Goal: Task Accomplishment & Management: Complete application form

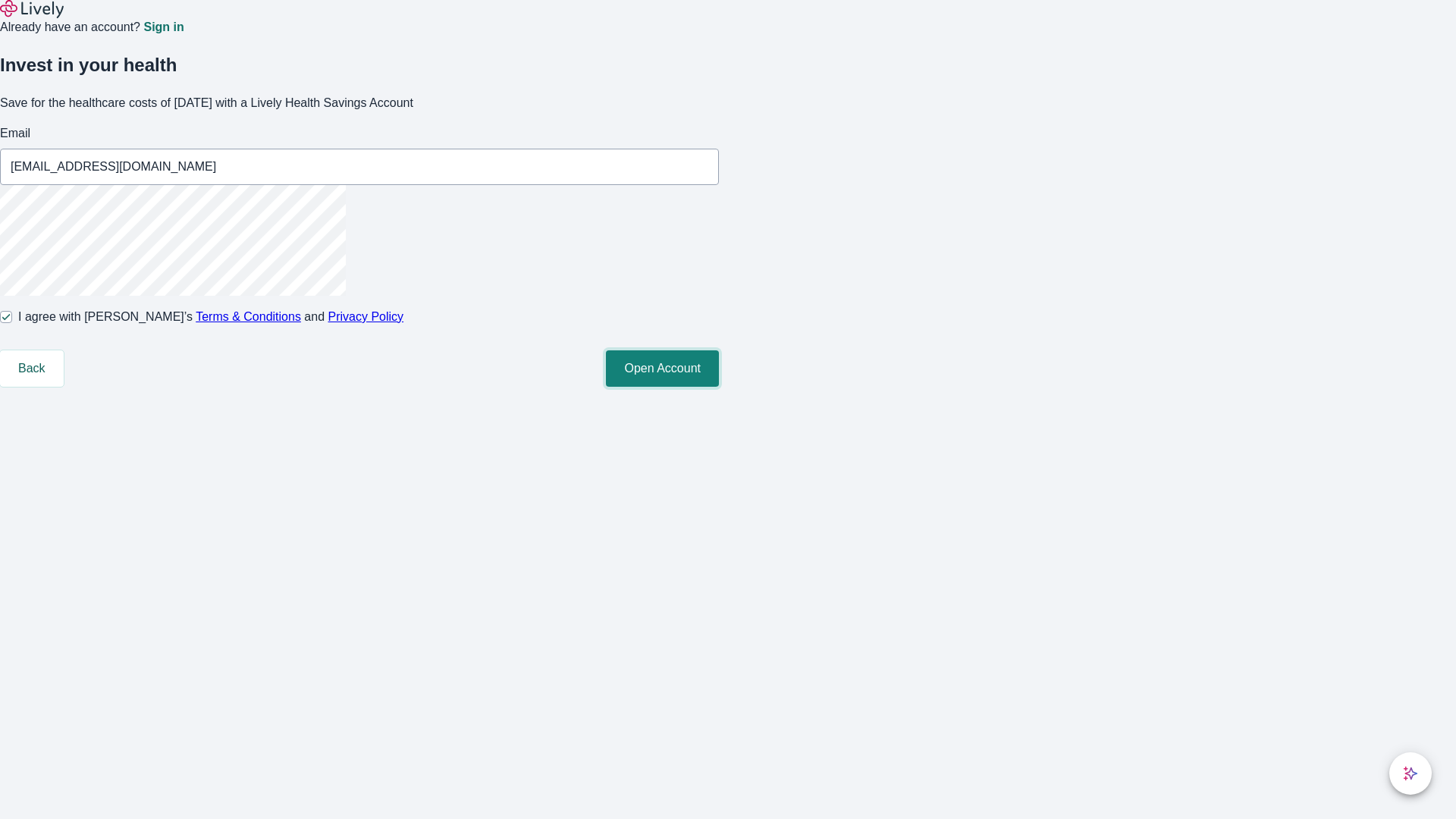
click at [719, 387] on button "Open Account" at bounding box center [662, 369] width 113 height 36
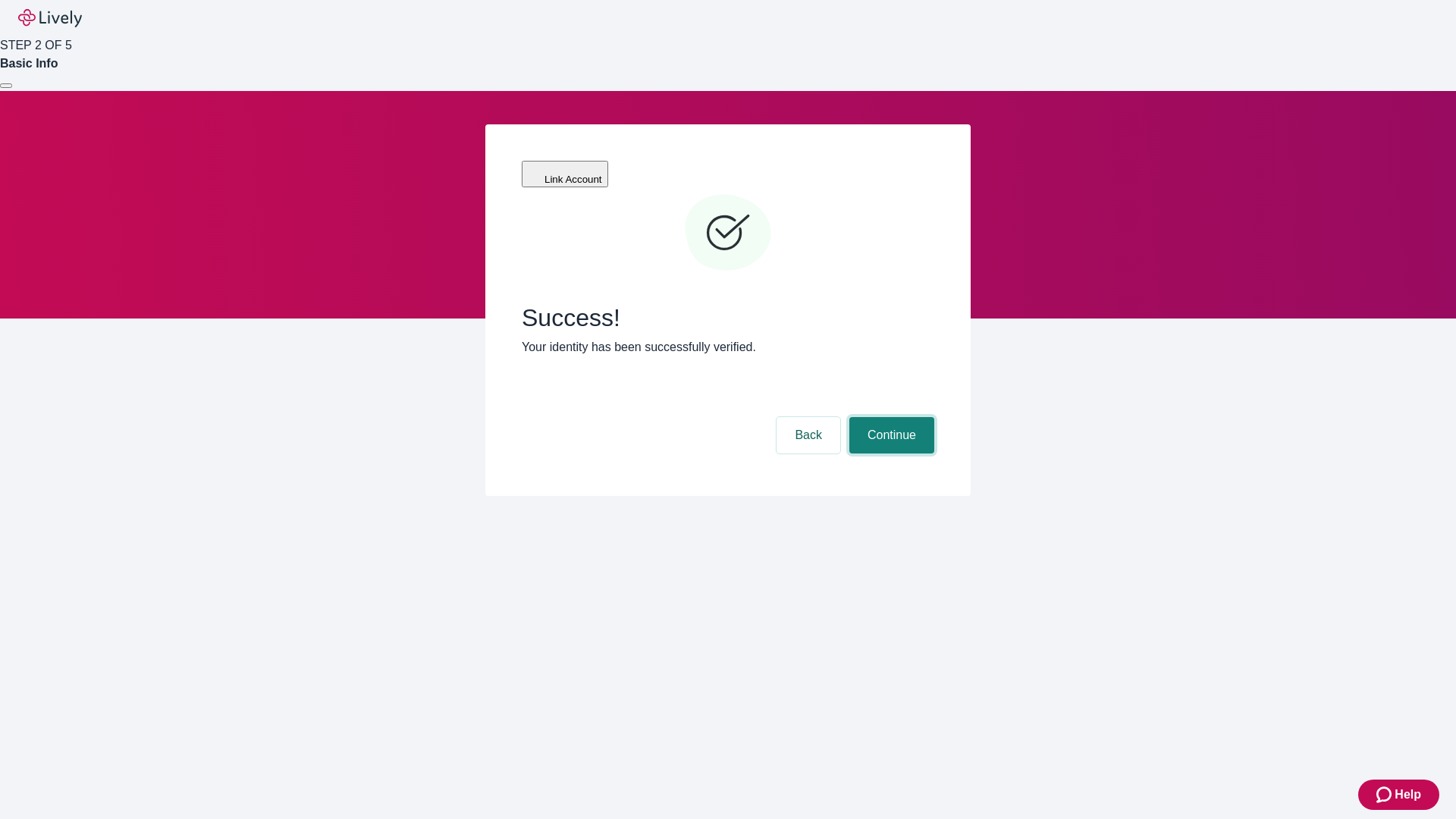
click at [889, 417] on button "Continue" at bounding box center [891, 435] width 85 height 36
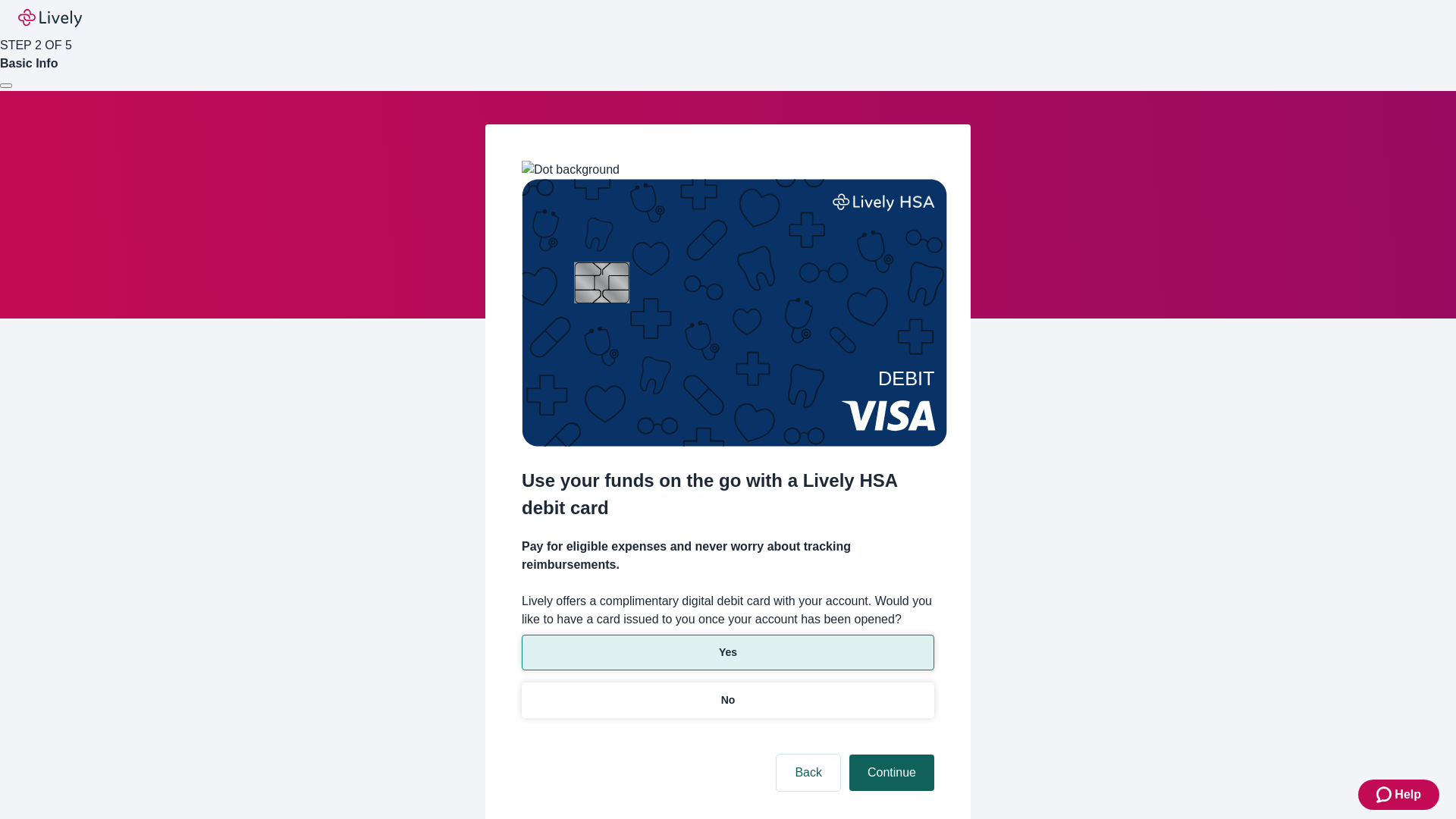
click at [727, 645] on p "Yes" at bounding box center [728, 653] width 18 height 16
click at [889, 755] on button "Continue" at bounding box center [891, 773] width 85 height 36
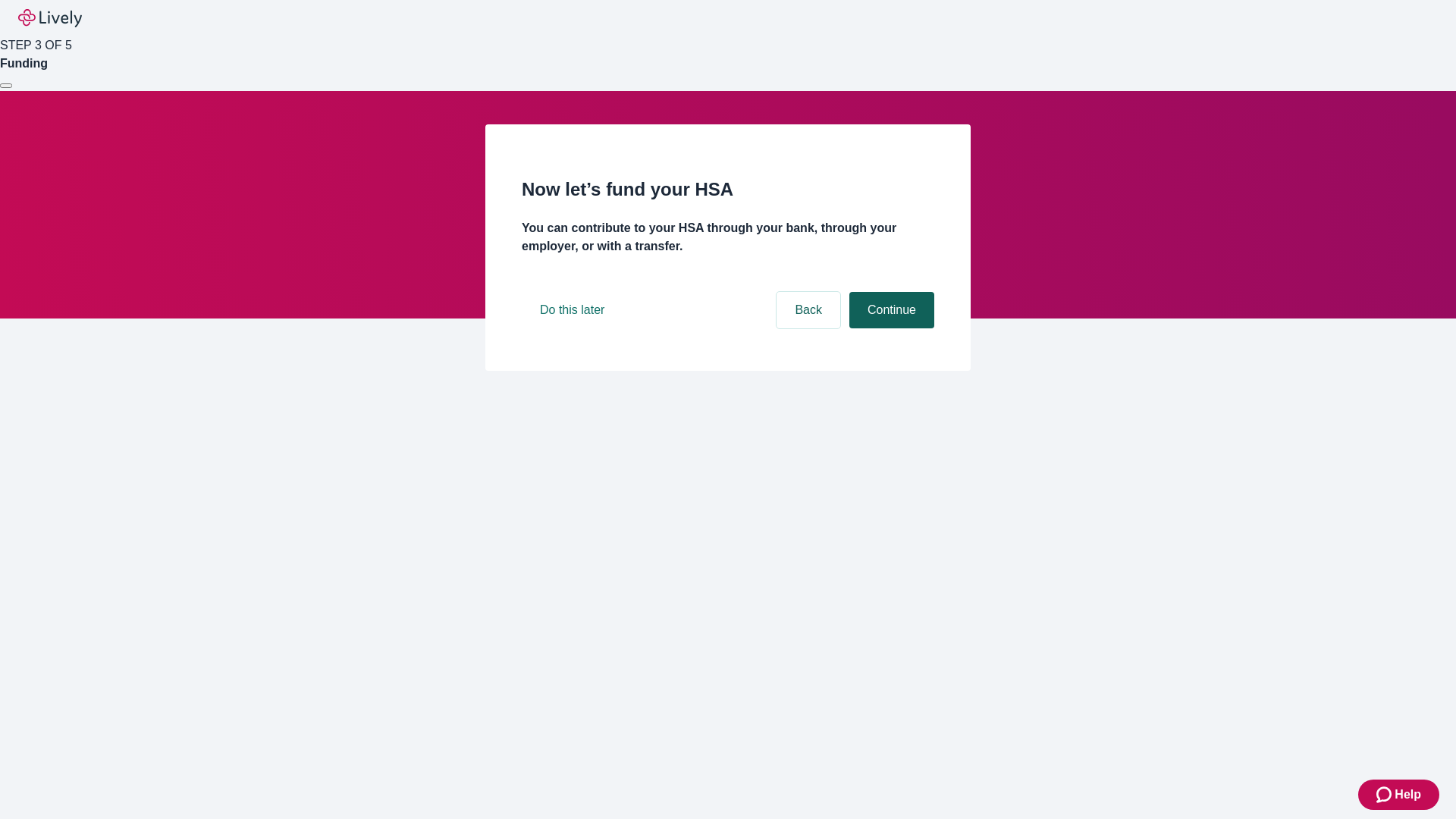
click at [889, 328] on button "Continue" at bounding box center [891, 310] width 85 height 36
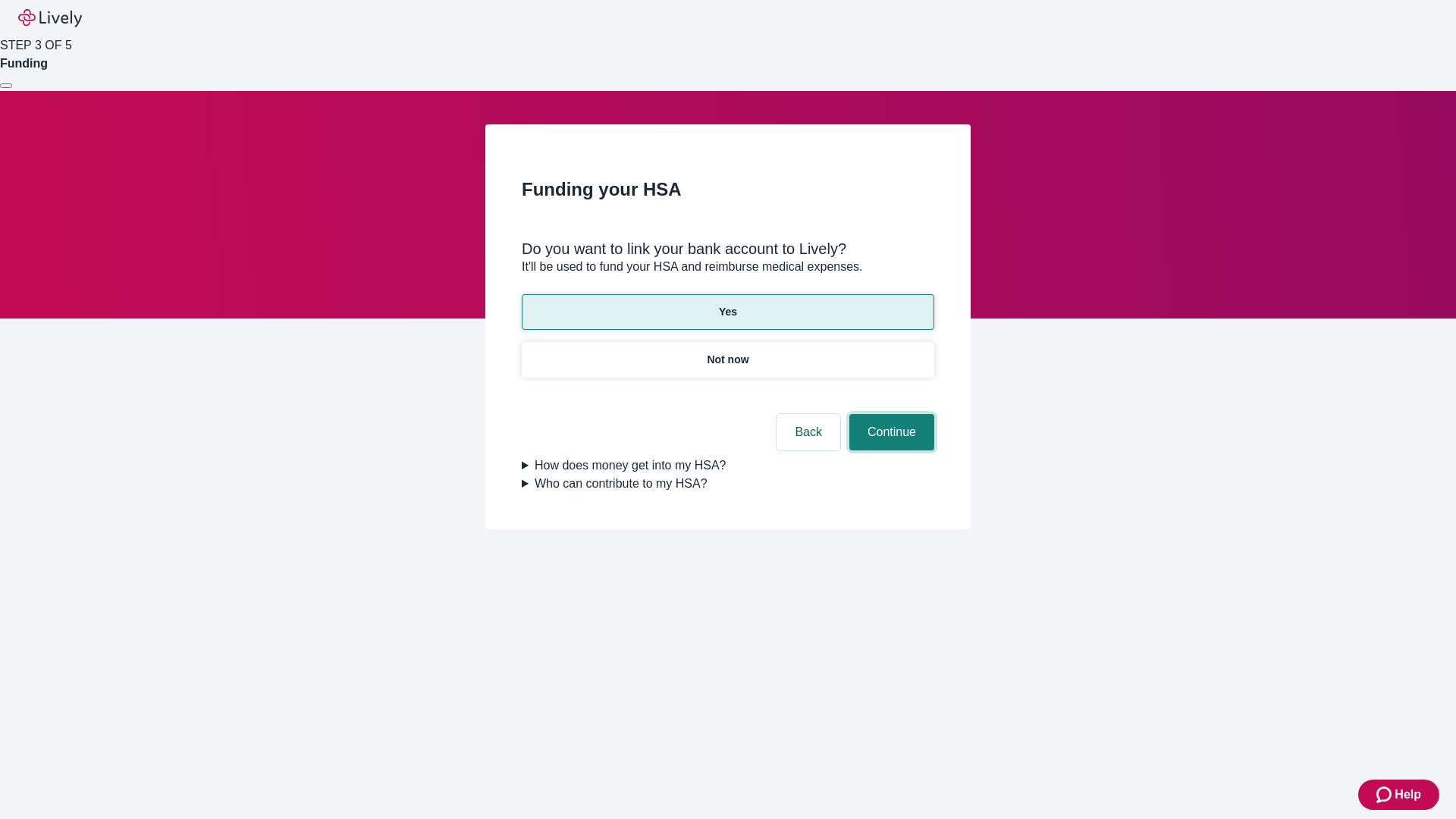
click at [889, 414] on button "Continue" at bounding box center [891, 432] width 85 height 36
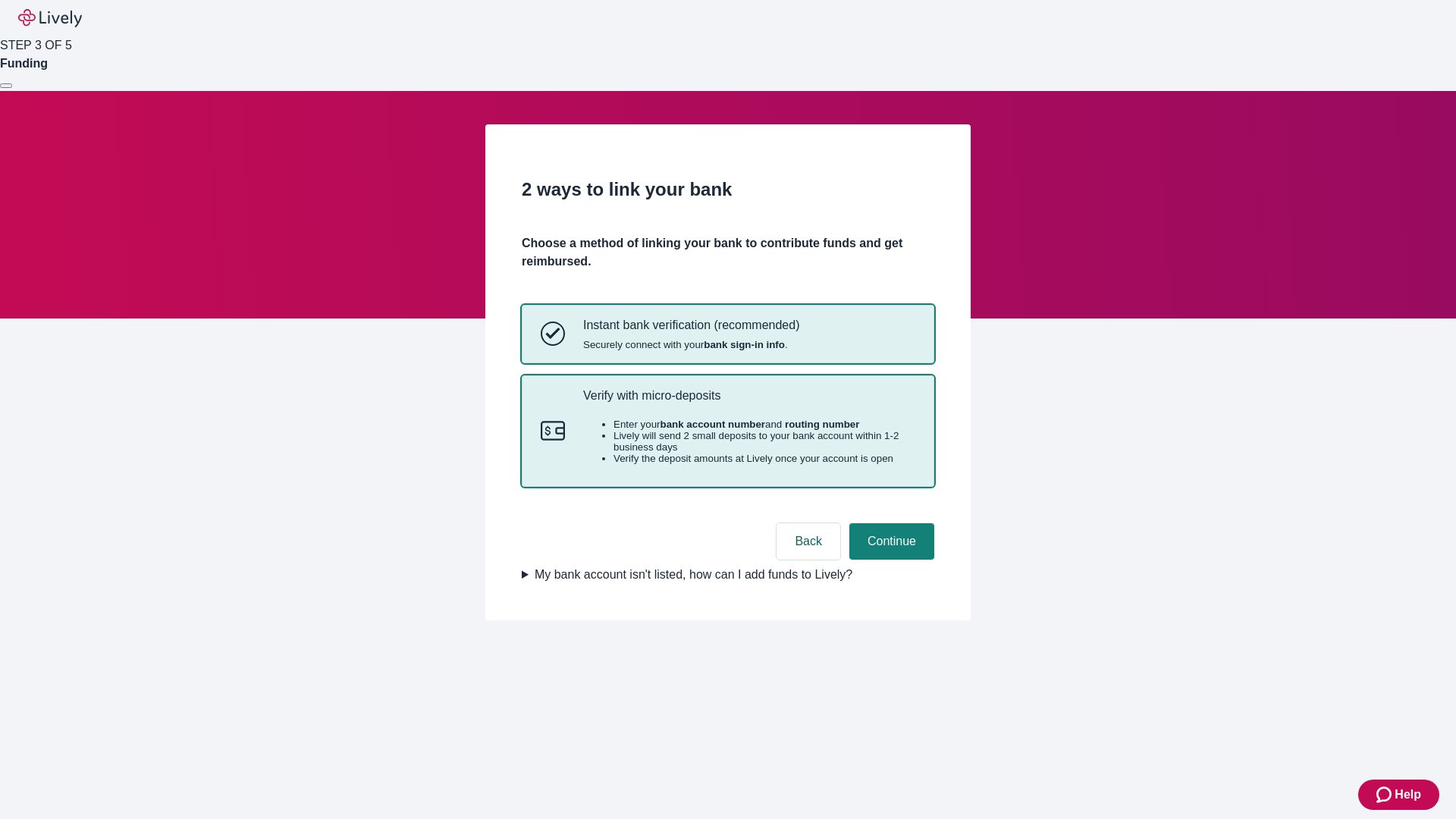
click at [749, 403] on p "Verify with micro-deposits" at bounding box center [749, 396] width 332 height 14
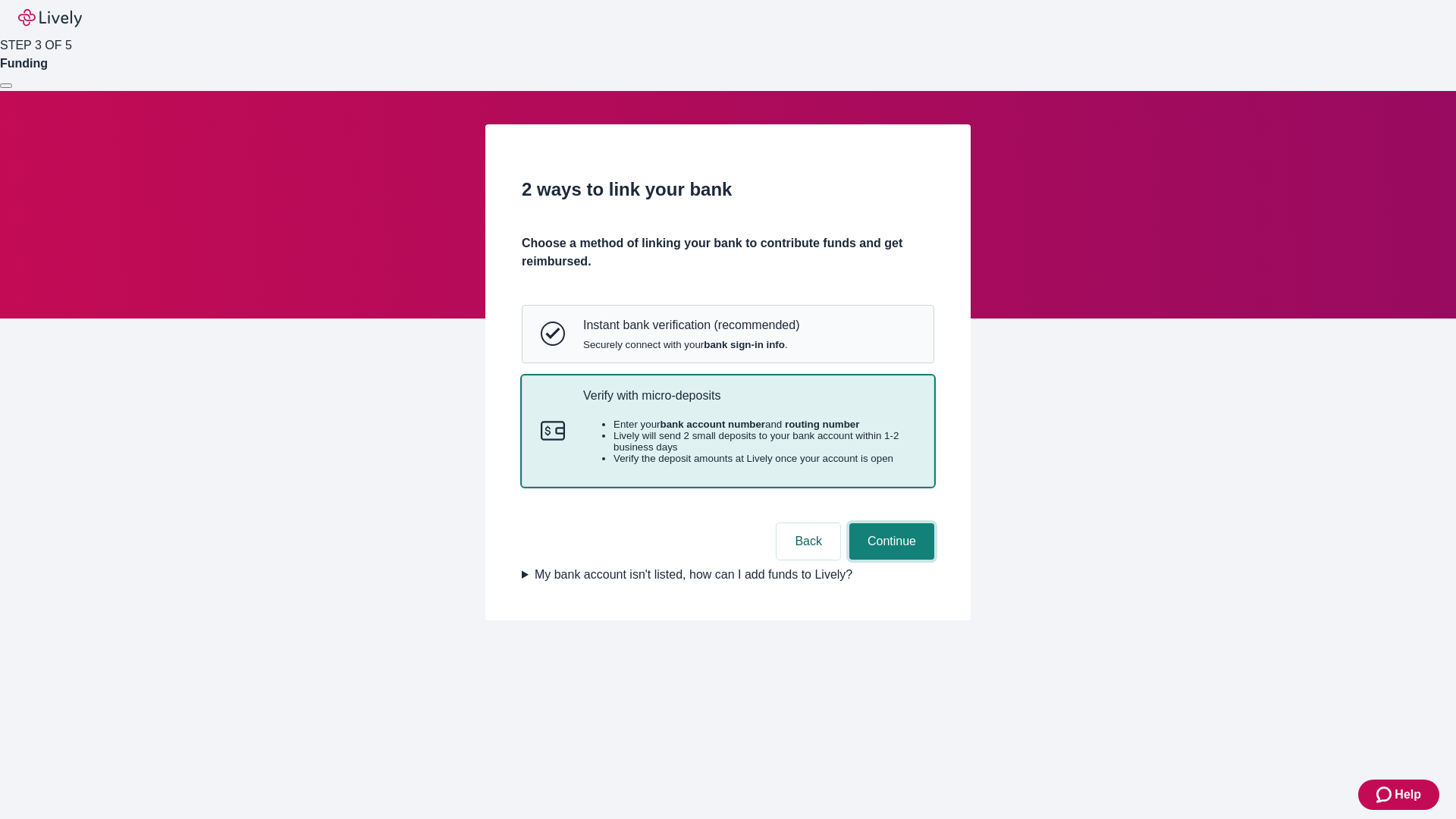
click at [889, 559] on button "Continue" at bounding box center [891, 541] width 85 height 36
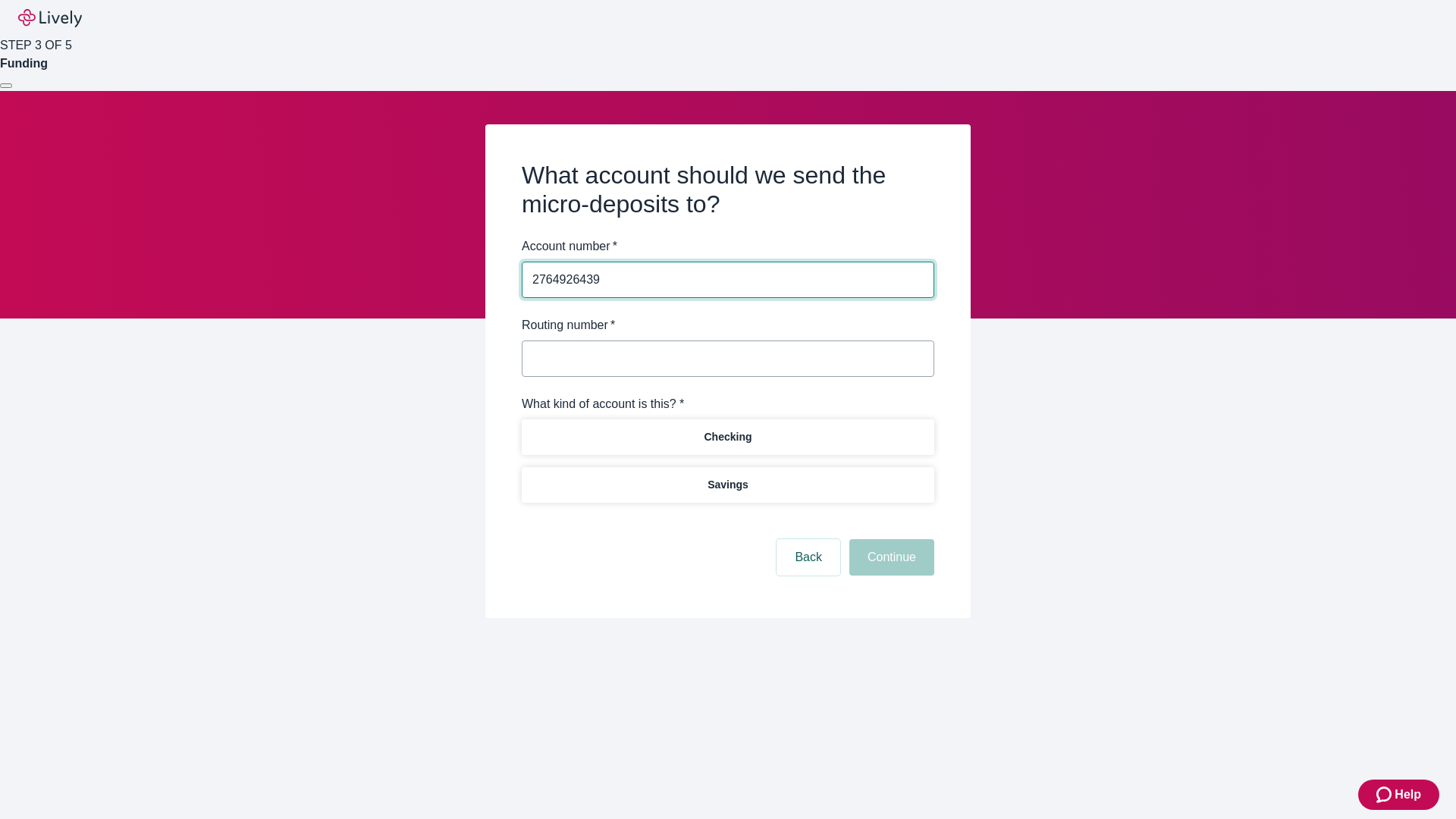
type input "2764926439"
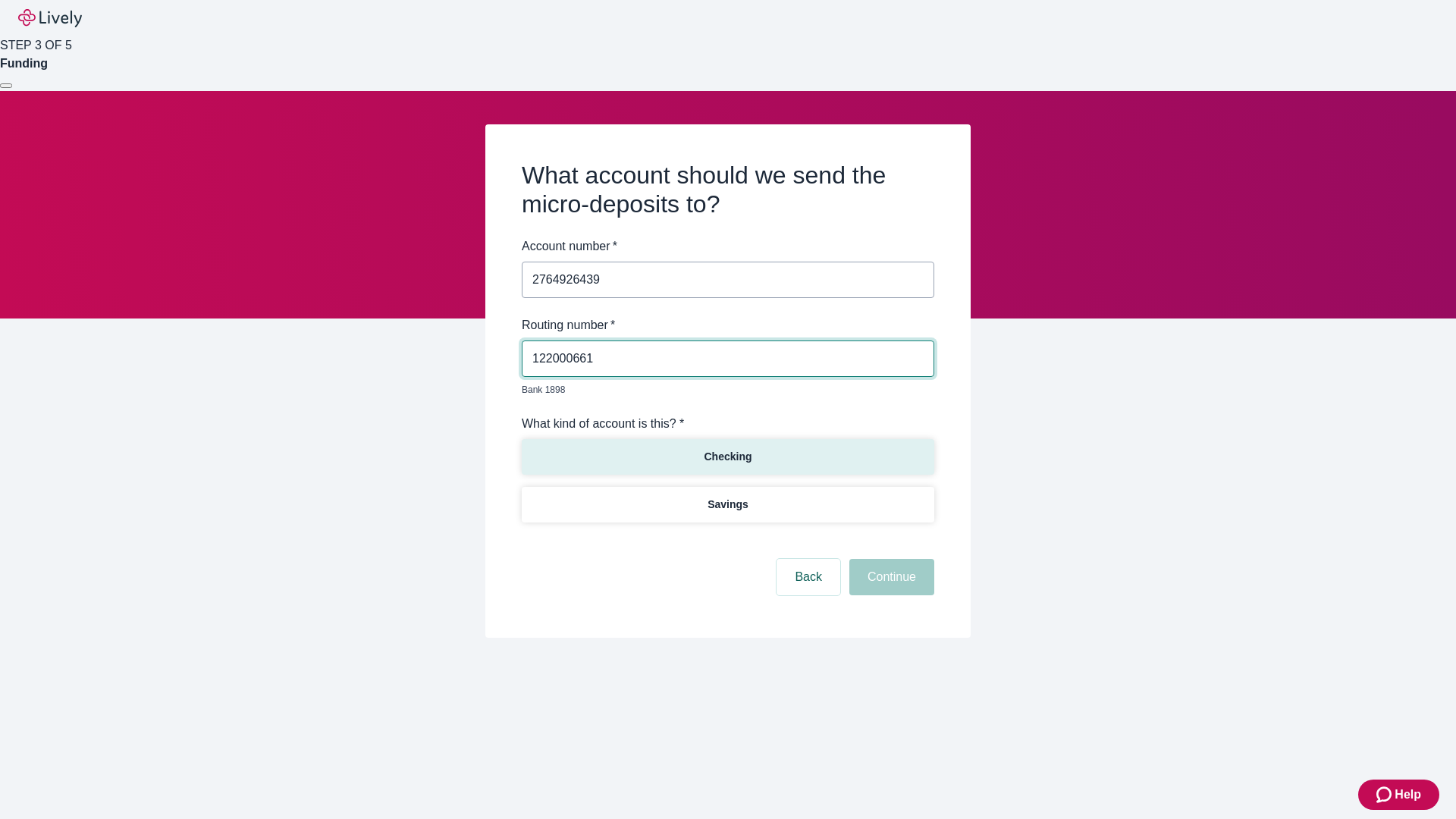
type input "122000661"
click at [727, 449] on p "Checking" at bounding box center [727, 457] width 47 height 16
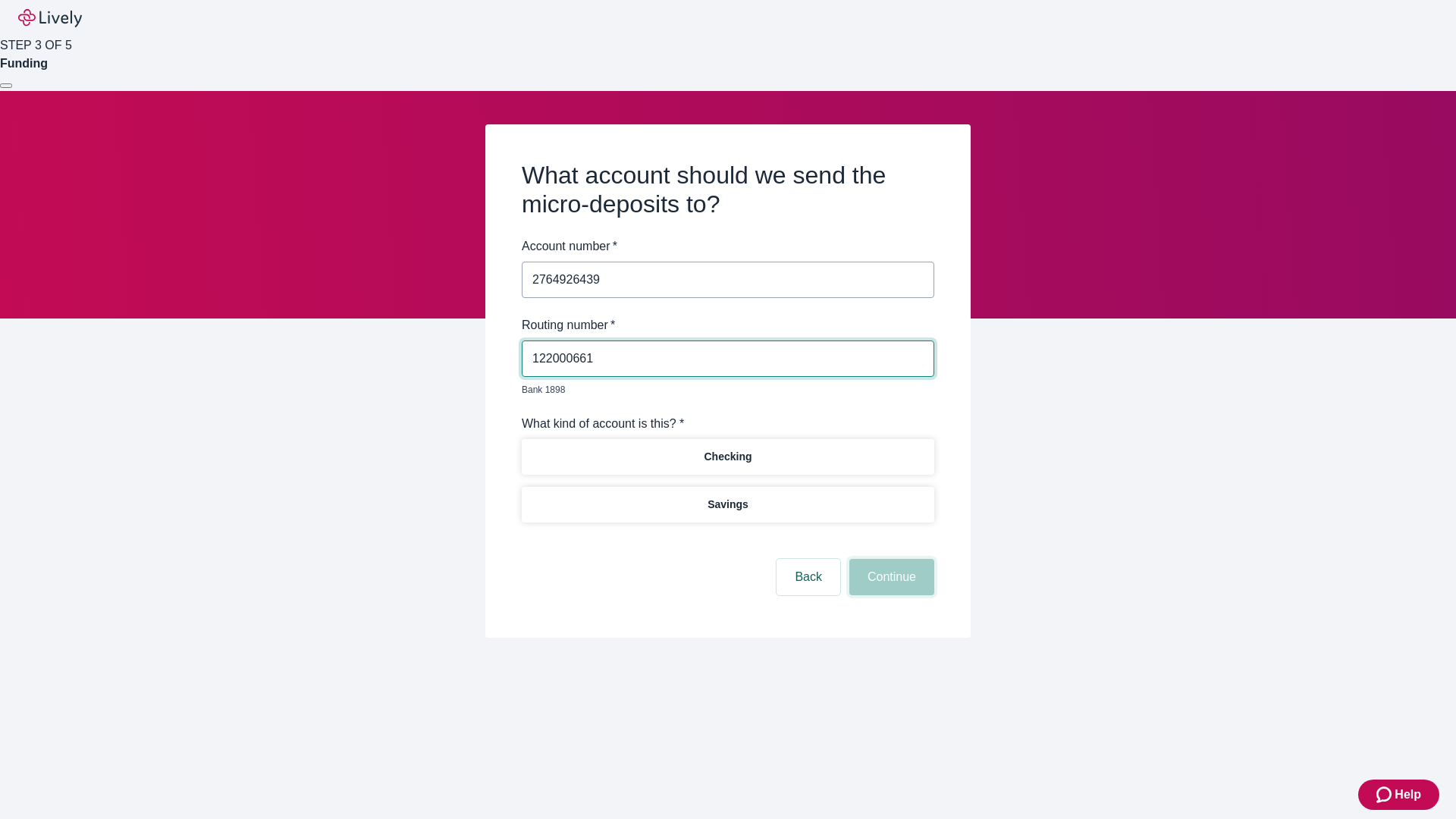
click at [889, 559] on button "Continue" at bounding box center [891, 577] width 85 height 36
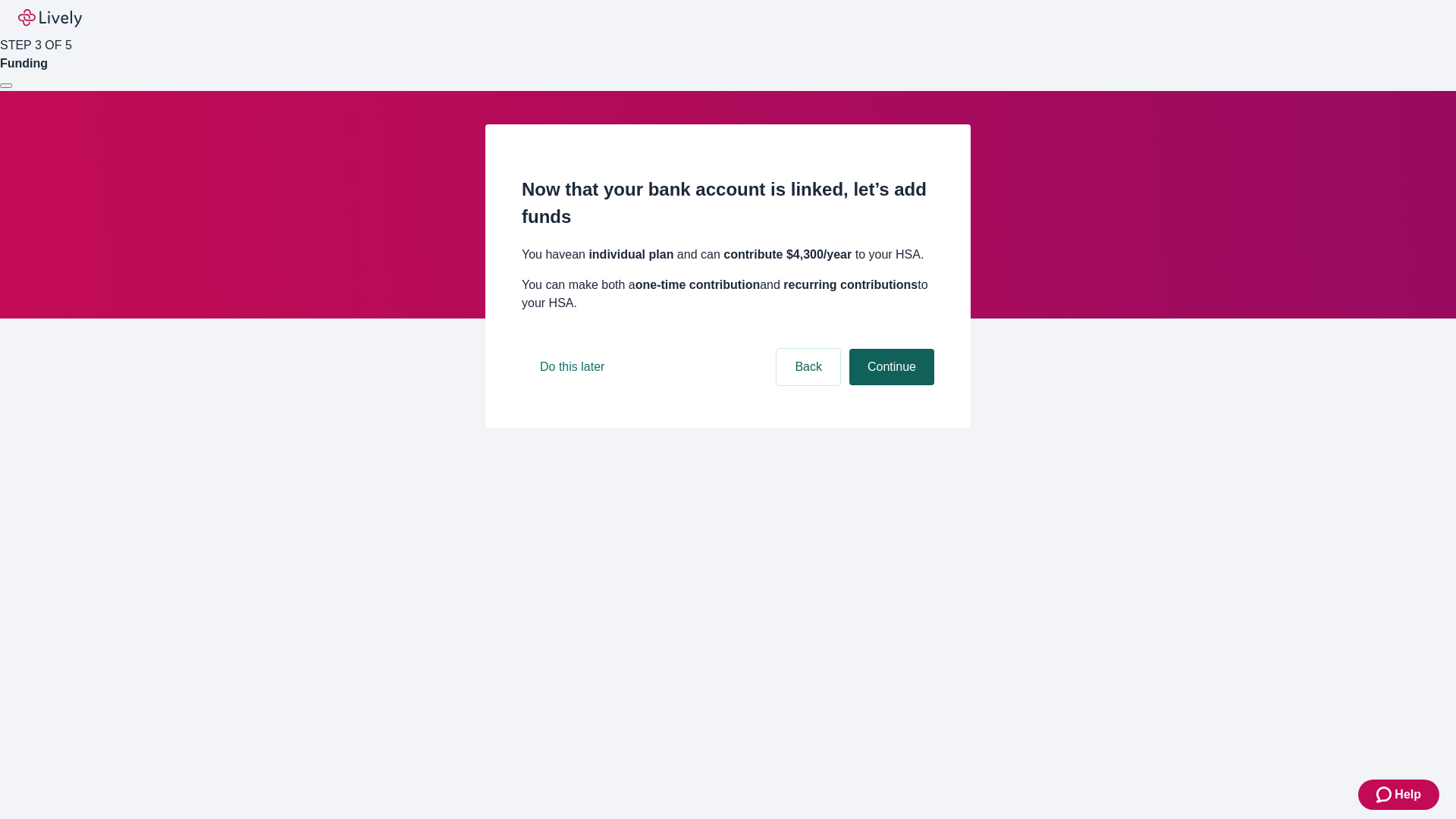
click at [889, 385] on button "Continue" at bounding box center [891, 367] width 85 height 36
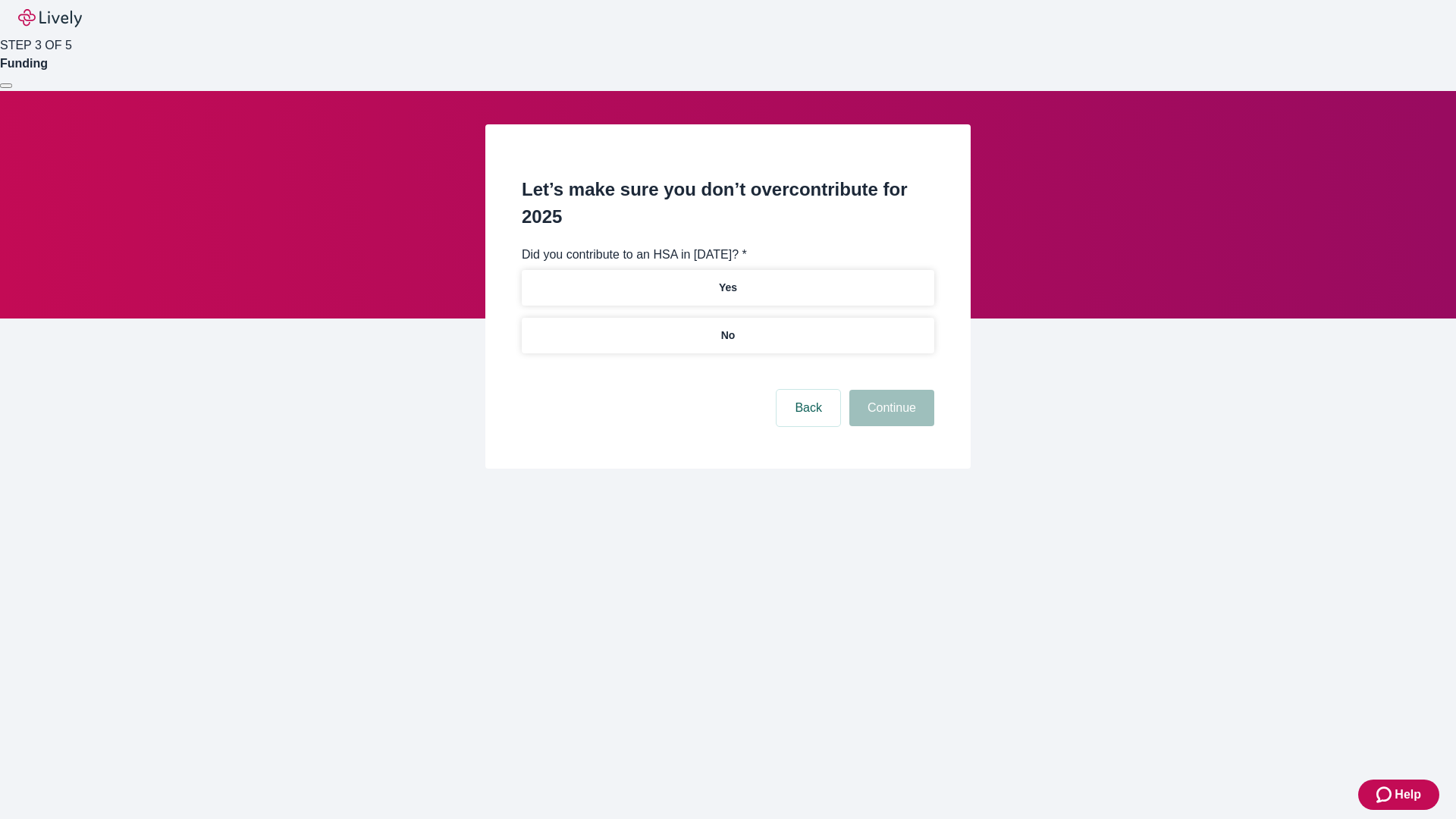
click at [727, 328] on p "No" at bounding box center [728, 336] width 14 height 16
click at [889, 390] on button "Continue" at bounding box center [891, 408] width 85 height 36
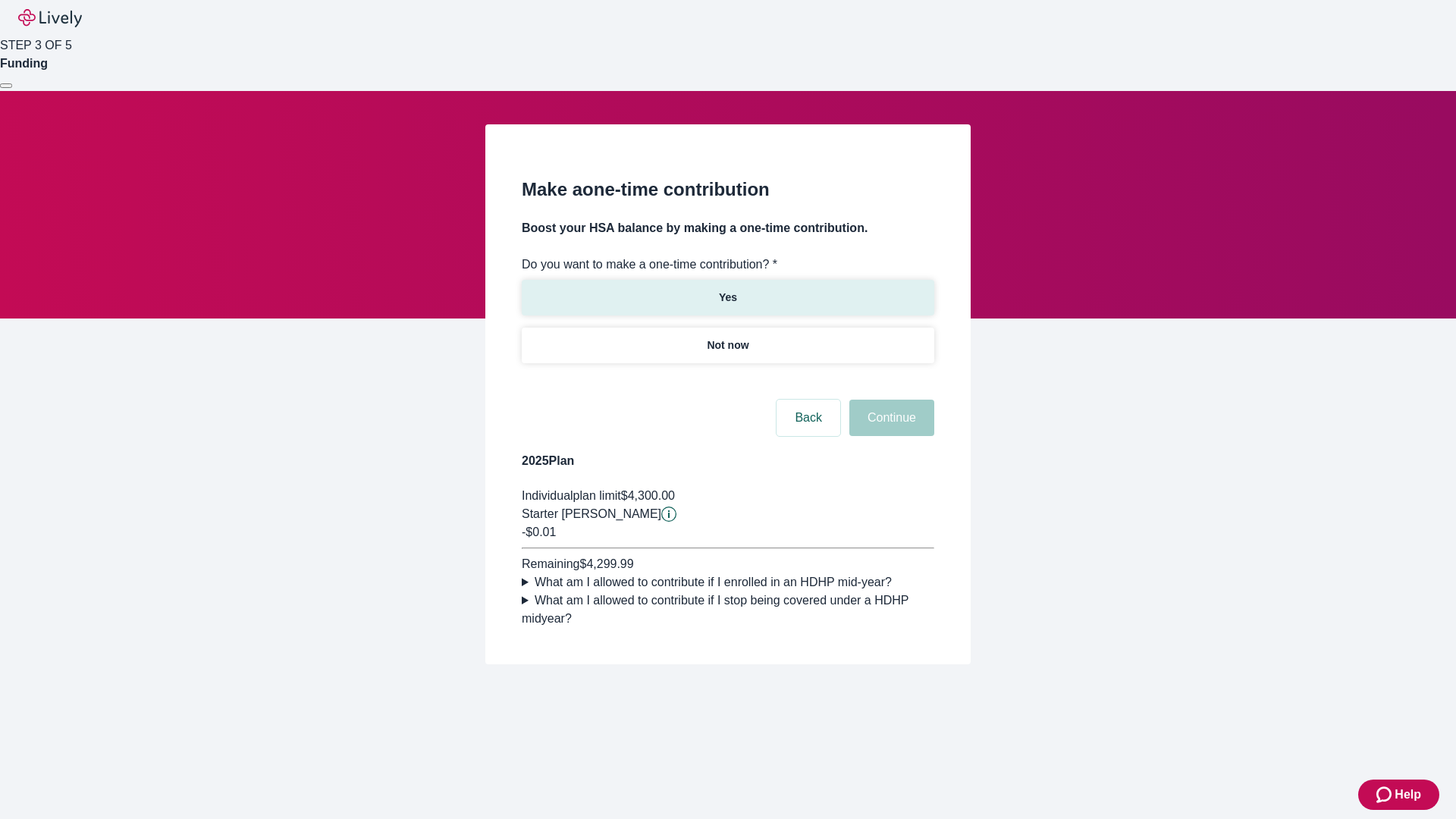
click at [727, 290] on p "Yes" at bounding box center [728, 298] width 18 height 16
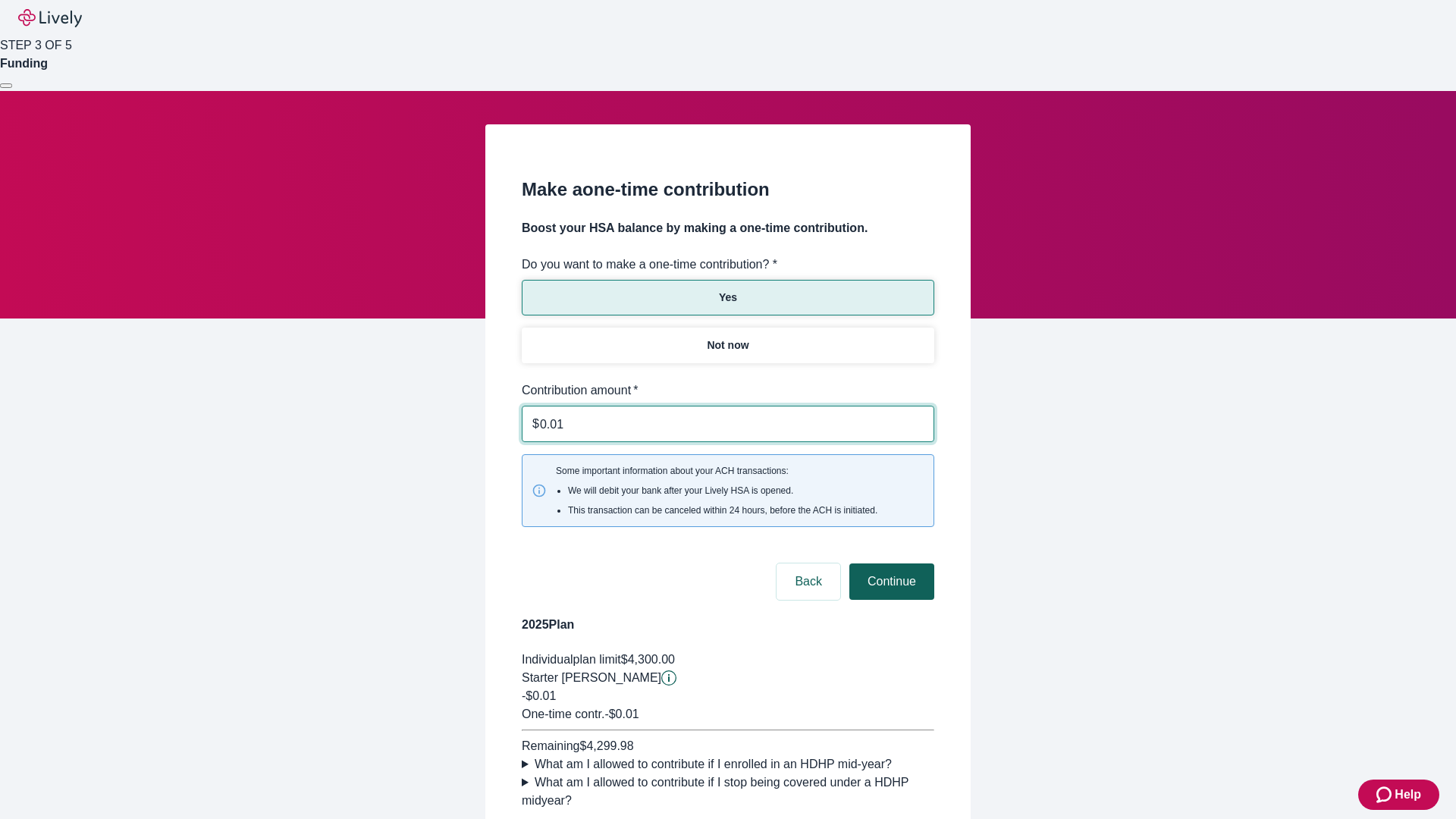
type input "0.01"
click at [889, 563] on button "Continue" at bounding box center [891, 582] width 85 height 36
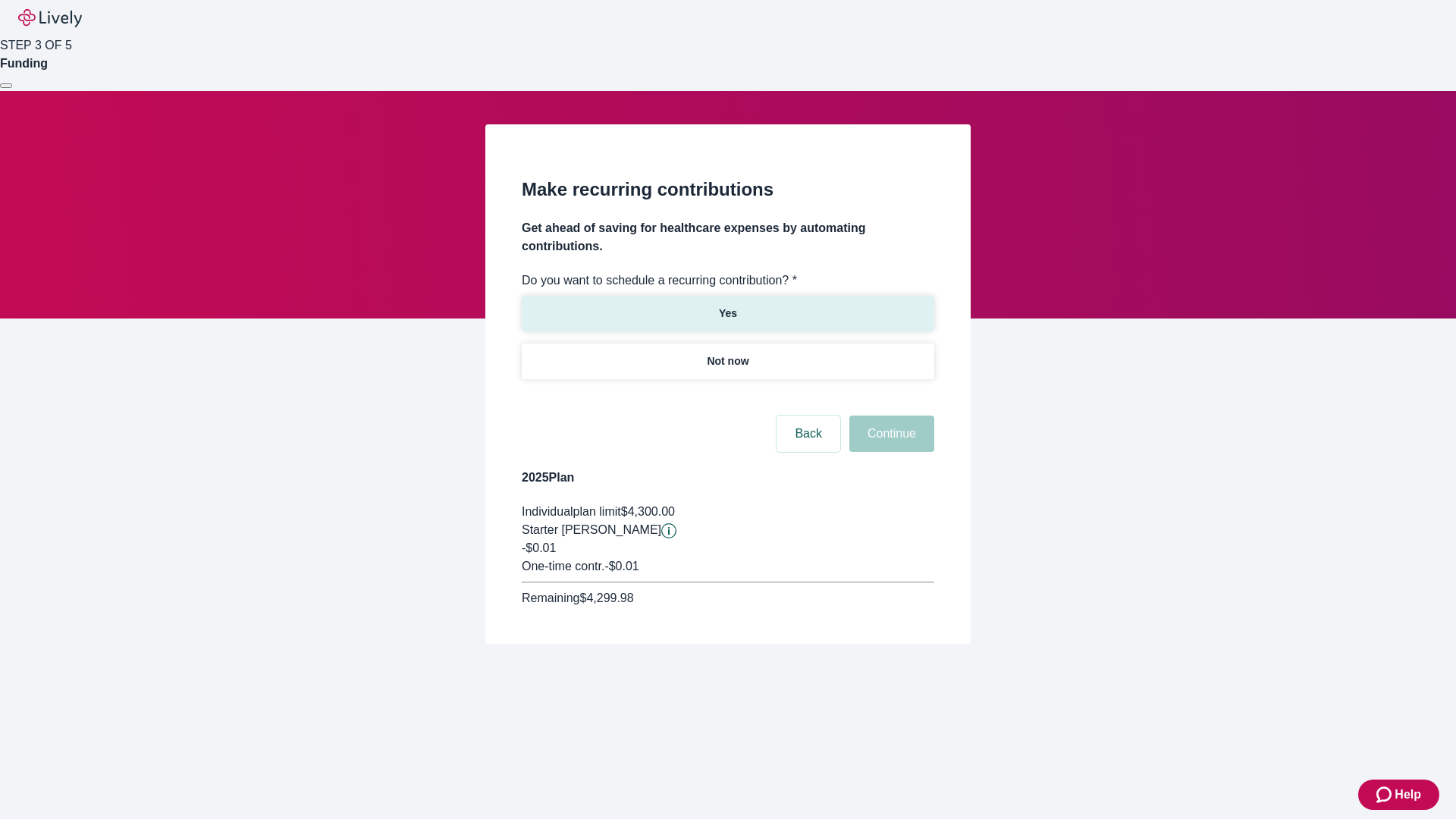
click at [727, 305] on p "Yes" at bounding box center [728, 313] width 18 height 16
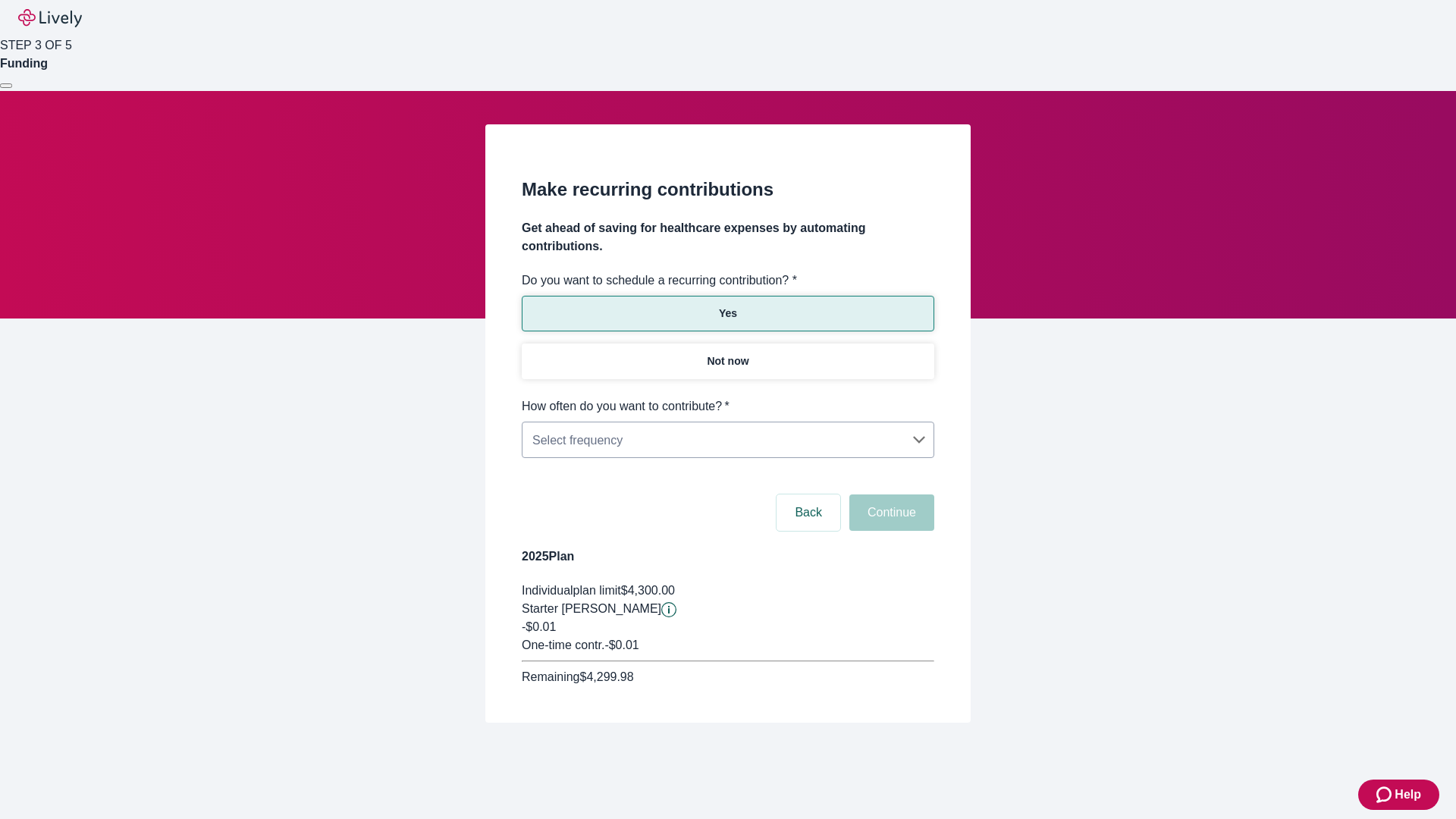
click at [727, 397] on body "Help STEP 3 OF 5 Funding Make recurring contributions Get ahead of saving for h…" at bounding box center [728, 397] width 1456 height 795
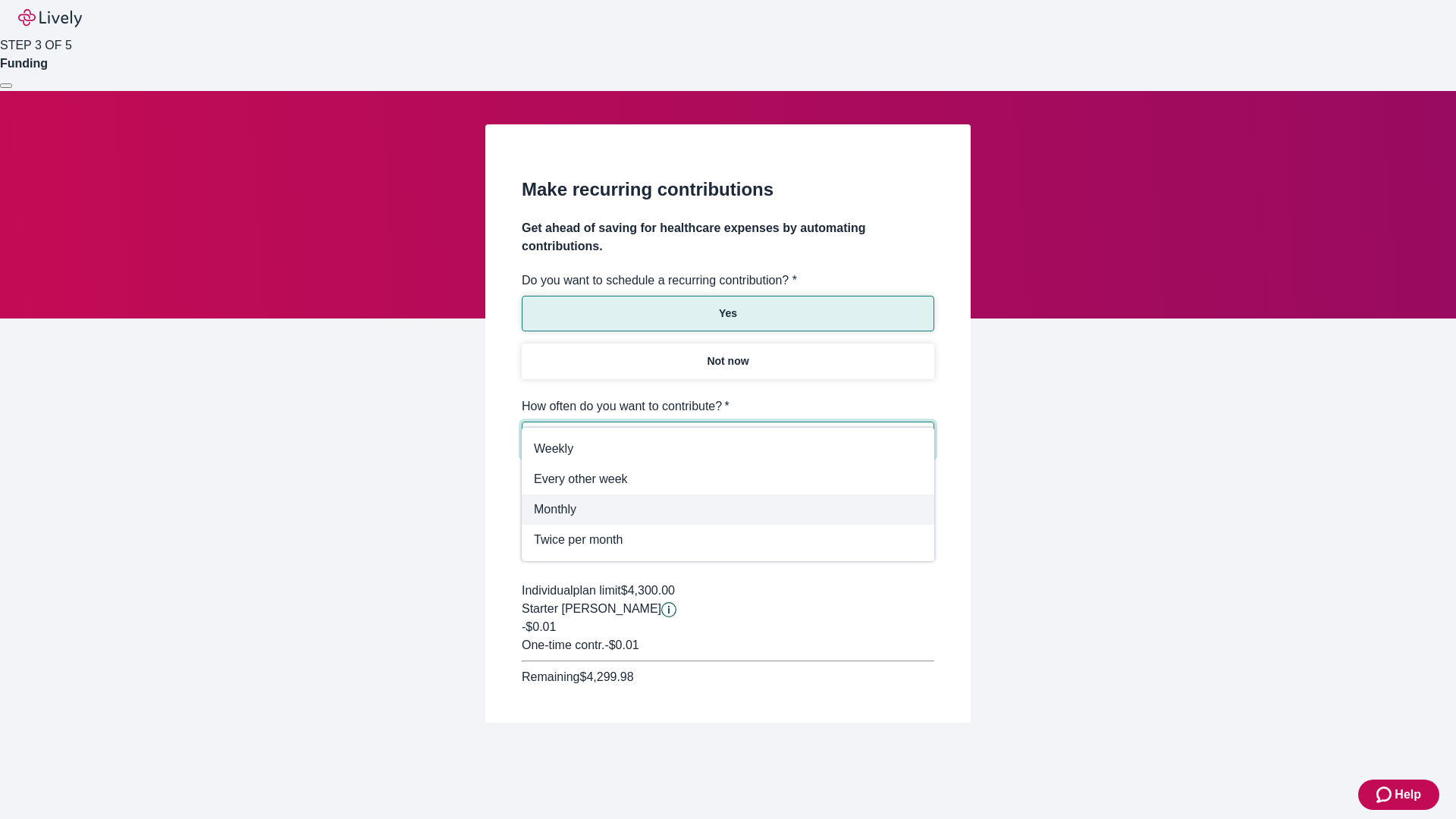
click at [728, 510] on span "Monthly" at bounding box center [728, 510] width 389 height 18
type input "Monthly"
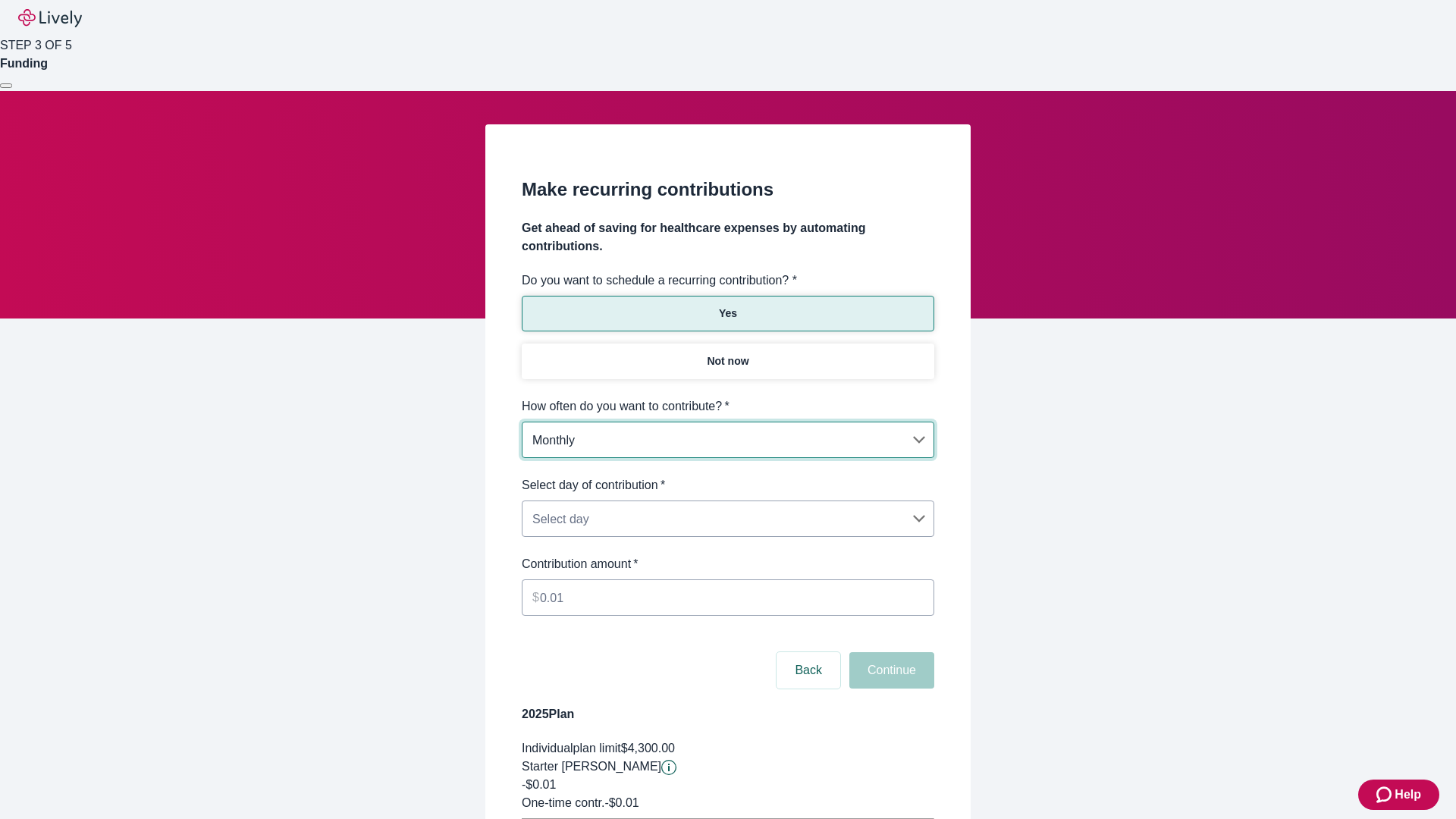
click at [727, 476] on body "Help STEP 3 OF 5 Funding Make recurring contributions Get ahead of saving for h…" at bounding box center [728, 476] width 1456 height 954
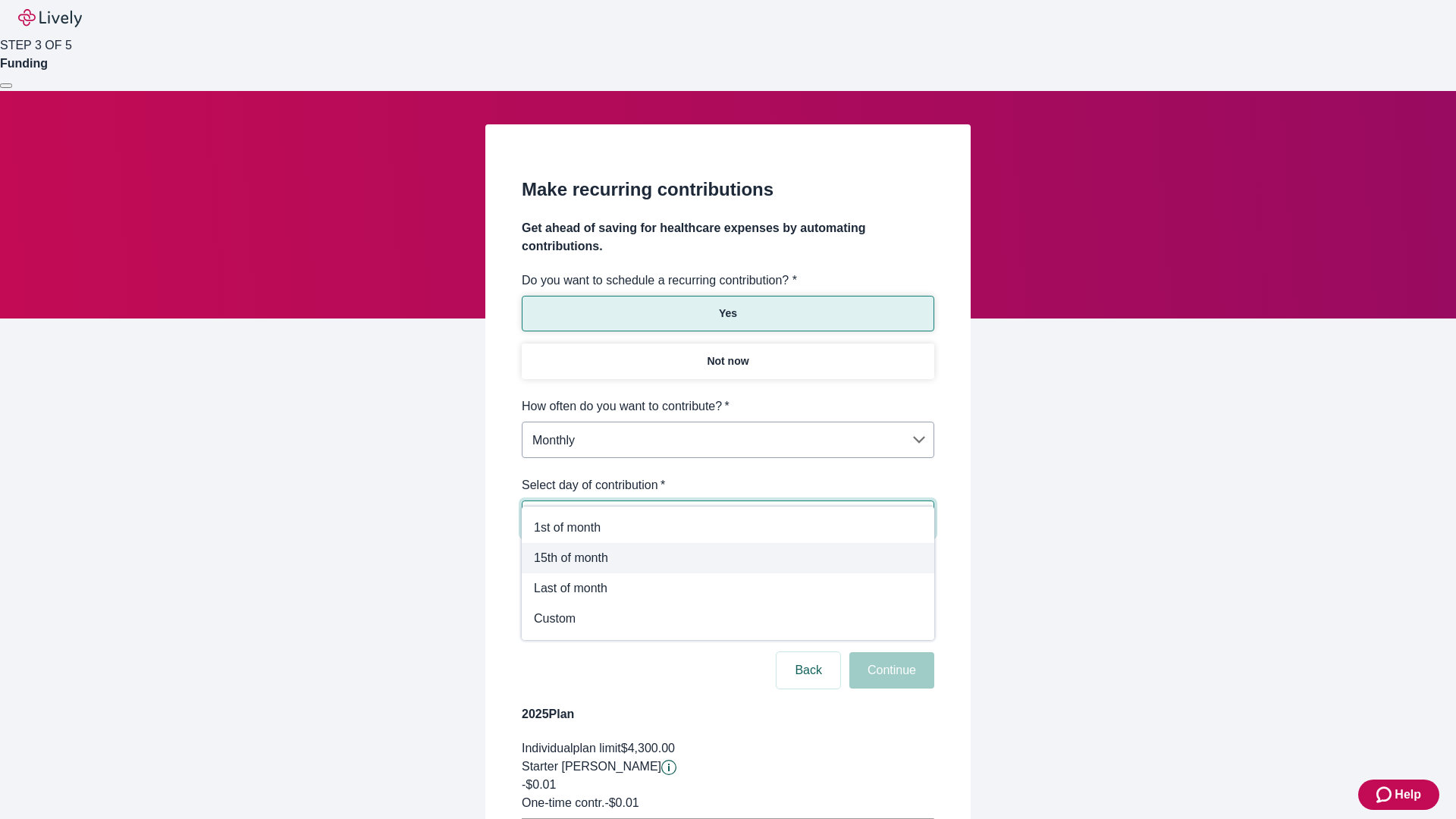
click at [728, 558] on span "15th of month" at bounding box center [728, 558] width 389 height 18
type input "Monthly15th"
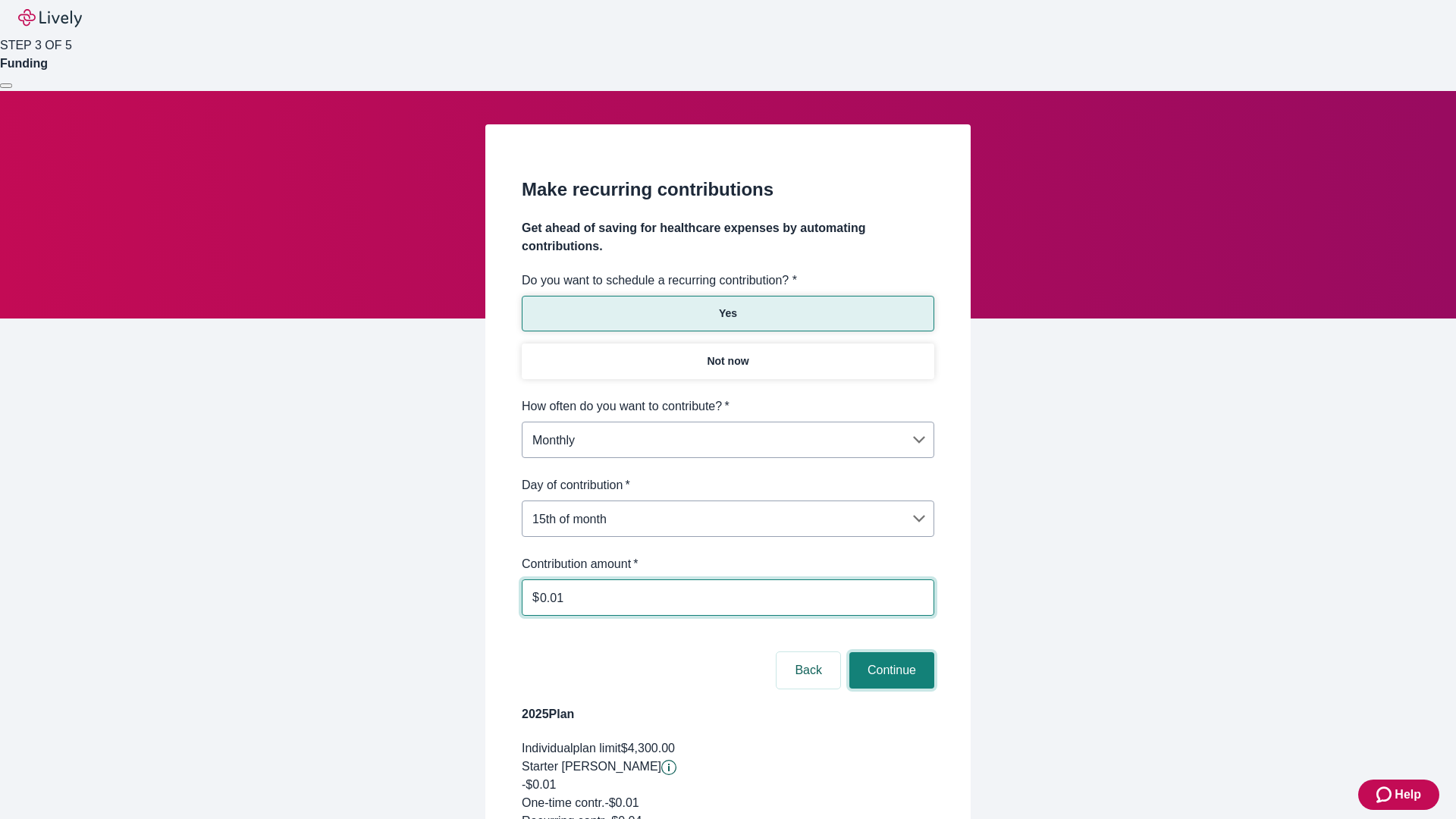
click at [889, 652] on button "Continue" at bounding box center [891, 670] width 85 height 36
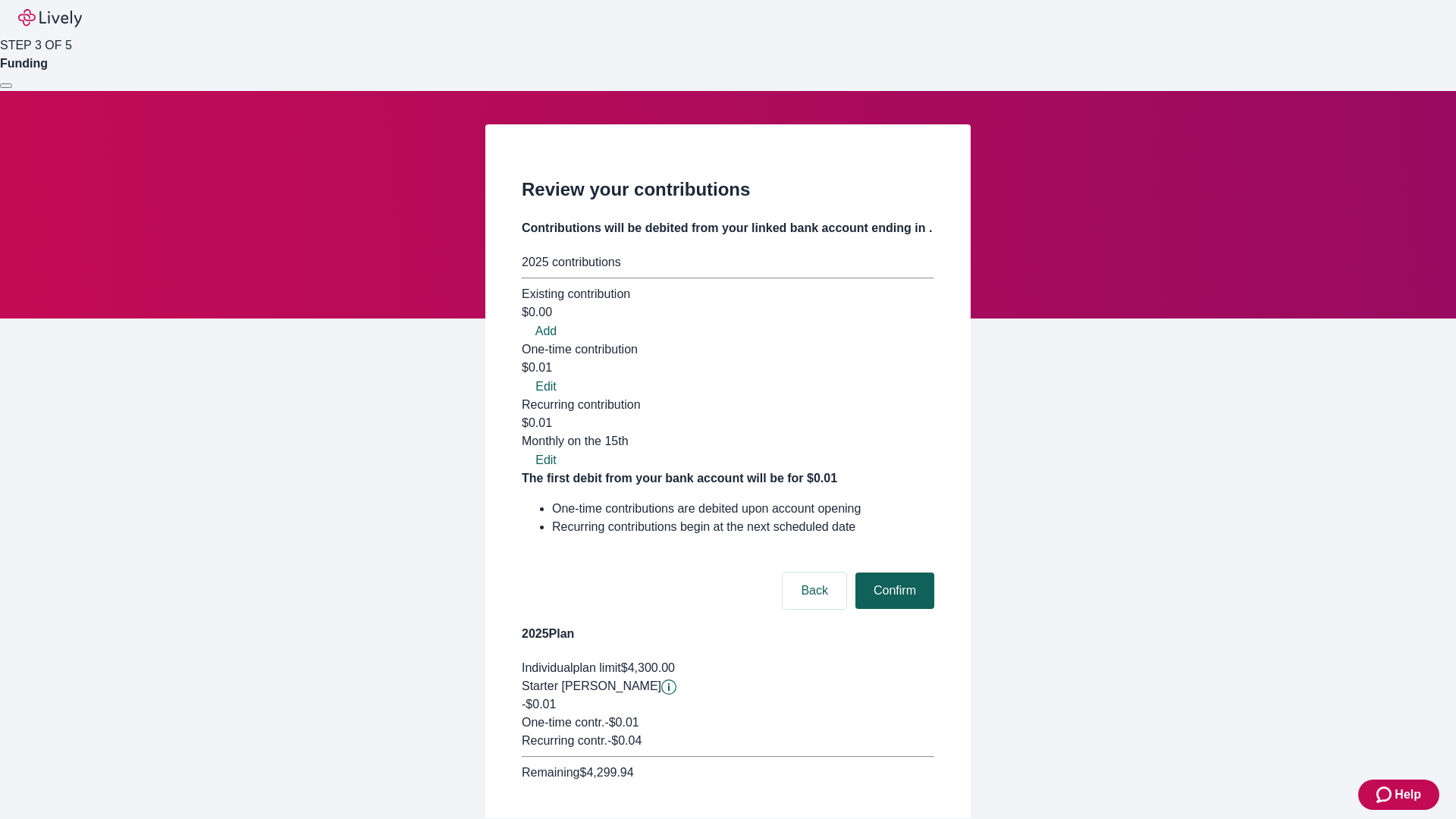
click at [893, 573] on button "Confirm" at bounding box center [895, 591] width 79 height 36
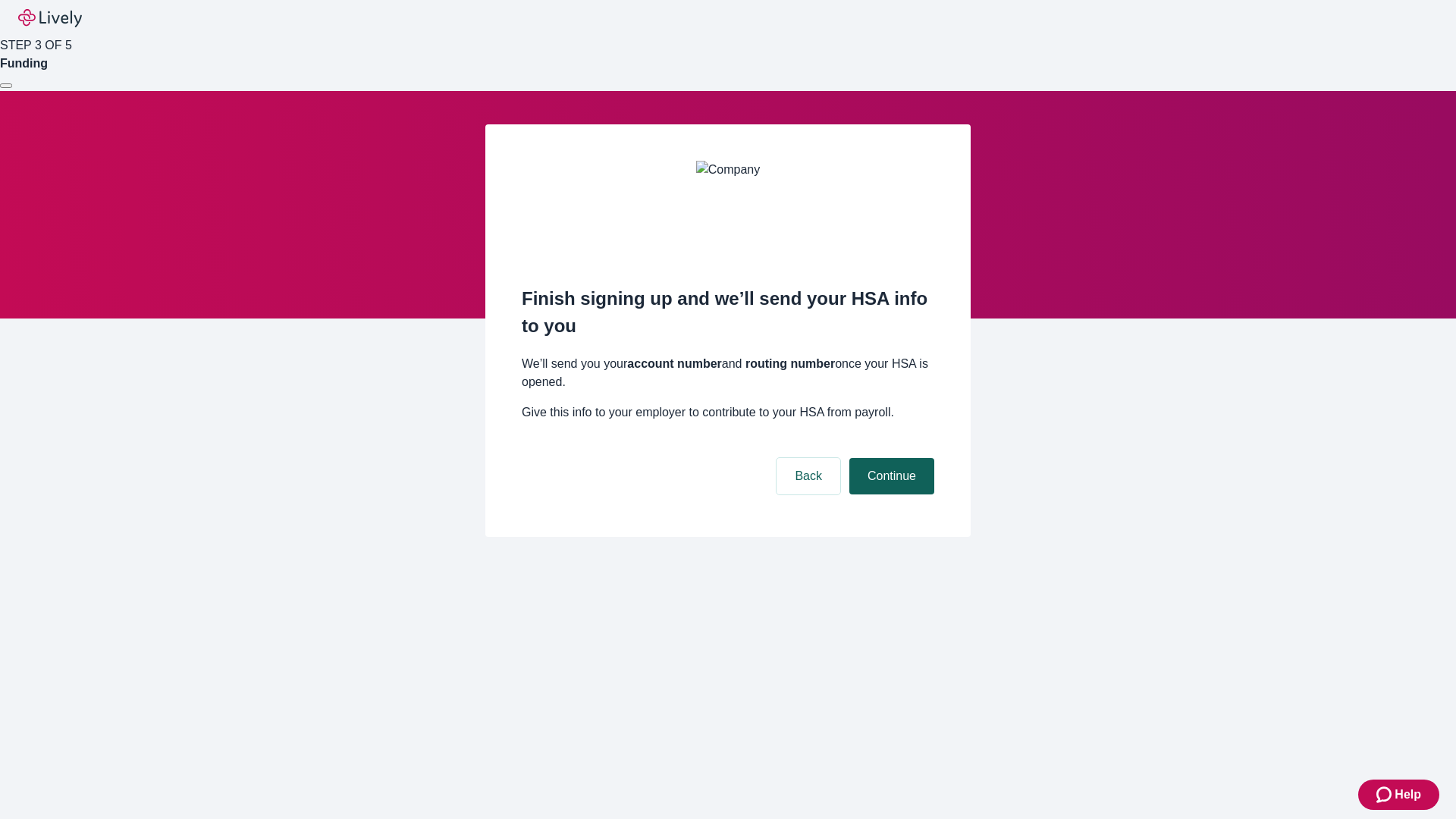
click at [889, 458] on button "Continue" at bounding box center [891, 476] width 85 height 36
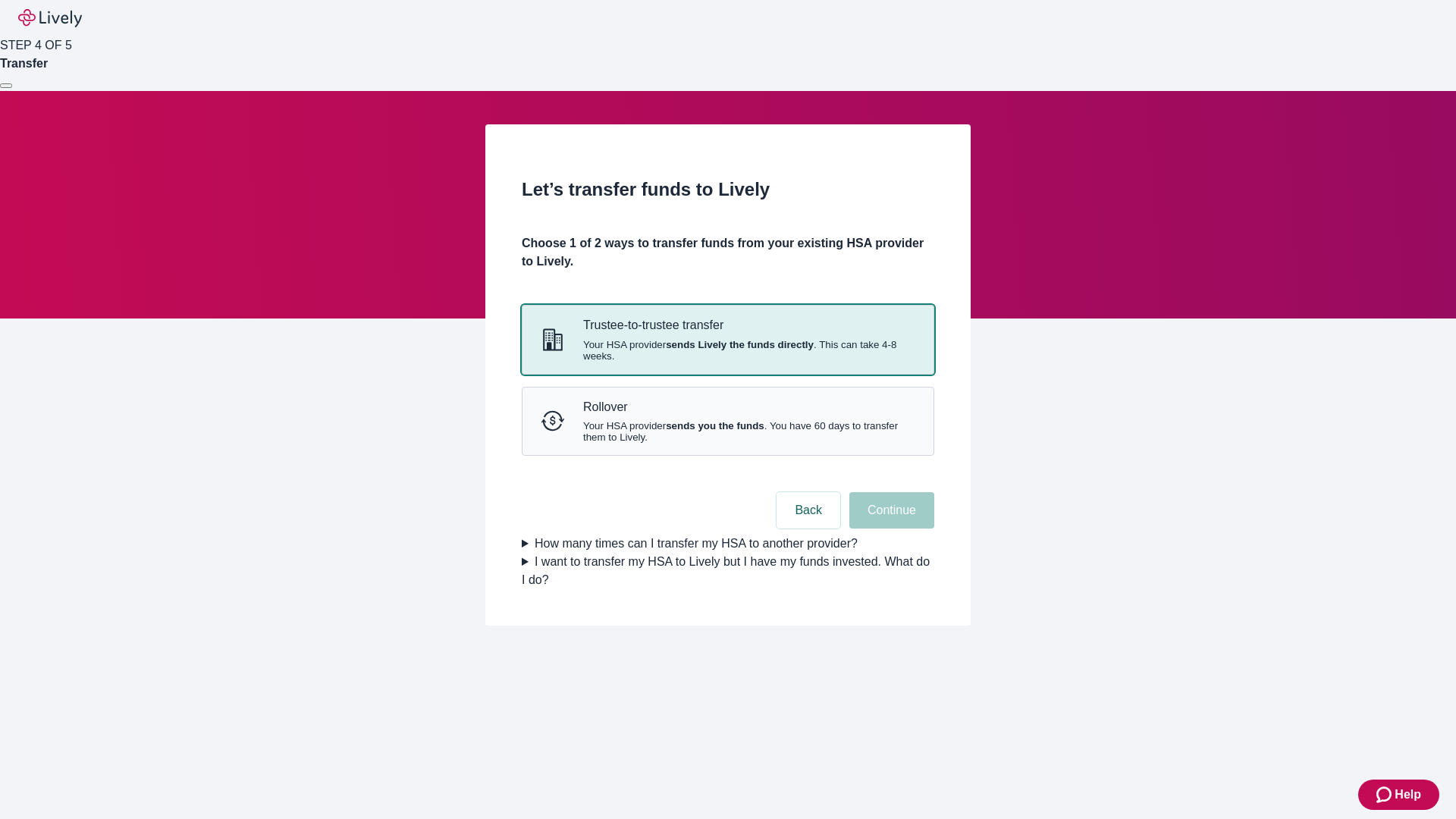
click at [727, 351] on strong "sends Lively the funds directly" at bounding box center [740, 344] width 148 height 11
click at [889, 529] on button "Continue" at bounding box center [891, 510] width 85 height 36
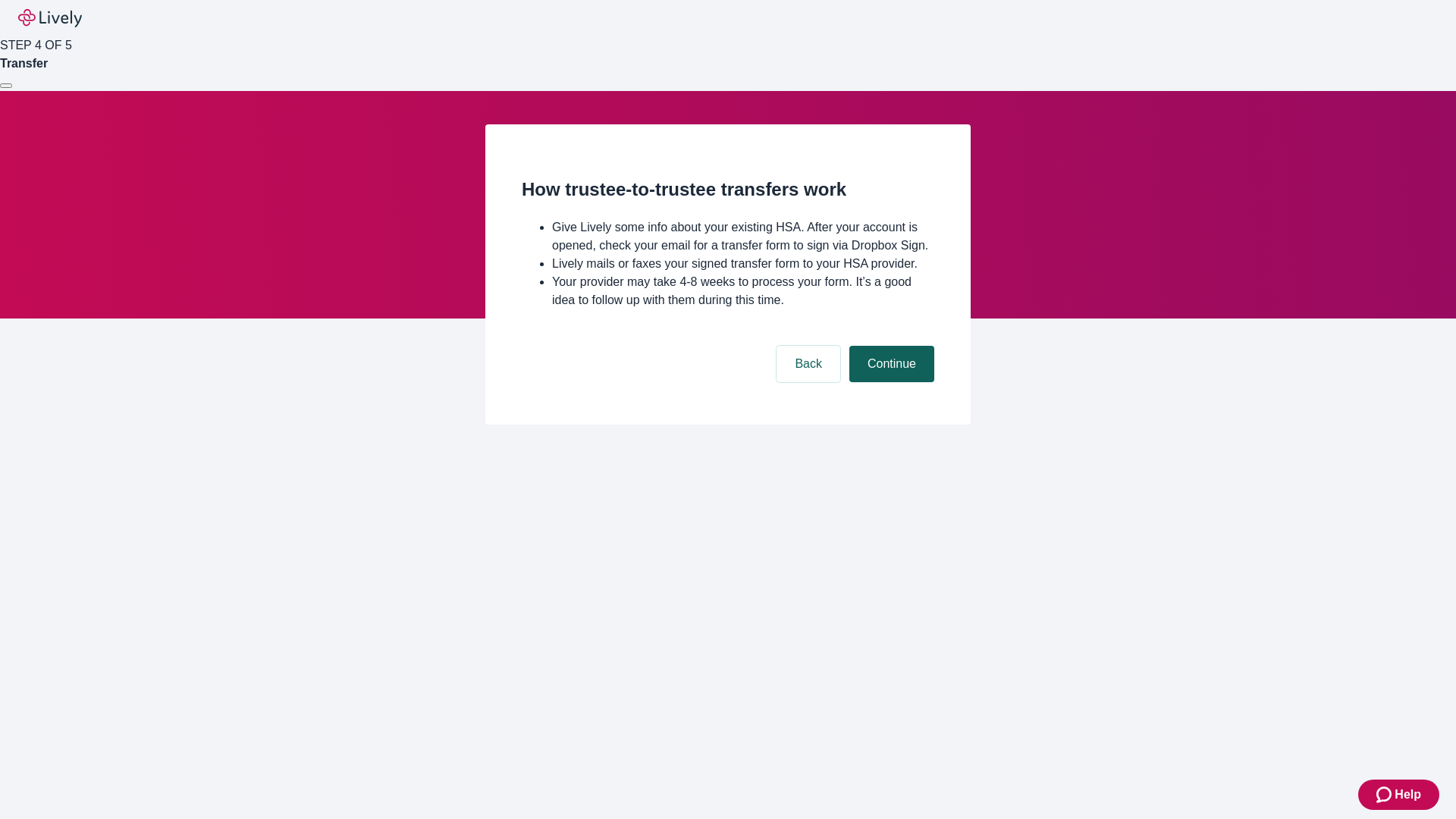
click at [889, 382] on button "Continue" at bounding box center [891, 364] width 85 height 36
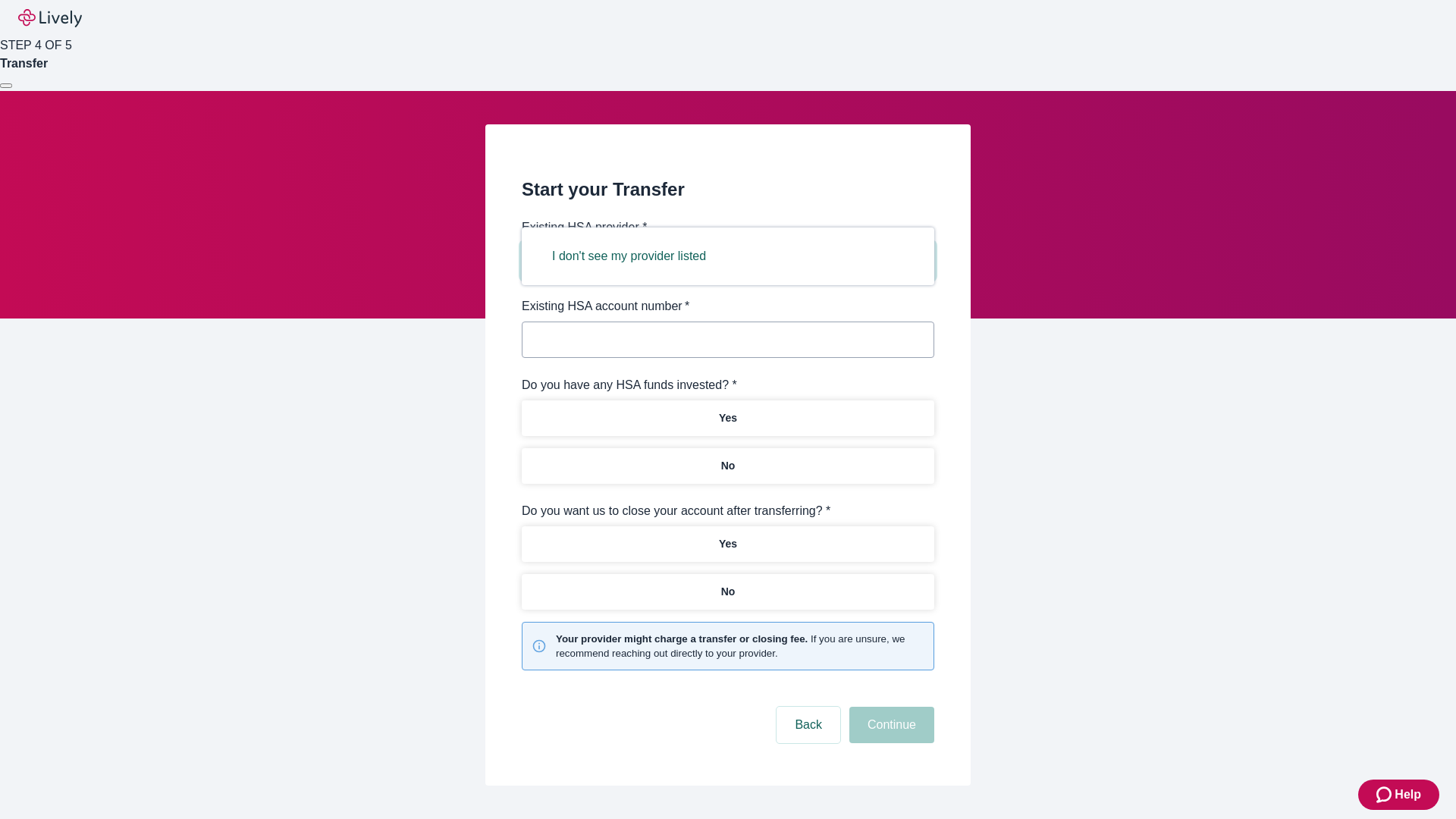
click at [634, 256] on button "I don't see my provider listed" at bounding box center [629, 256] width 191 height 36
type input "Other"
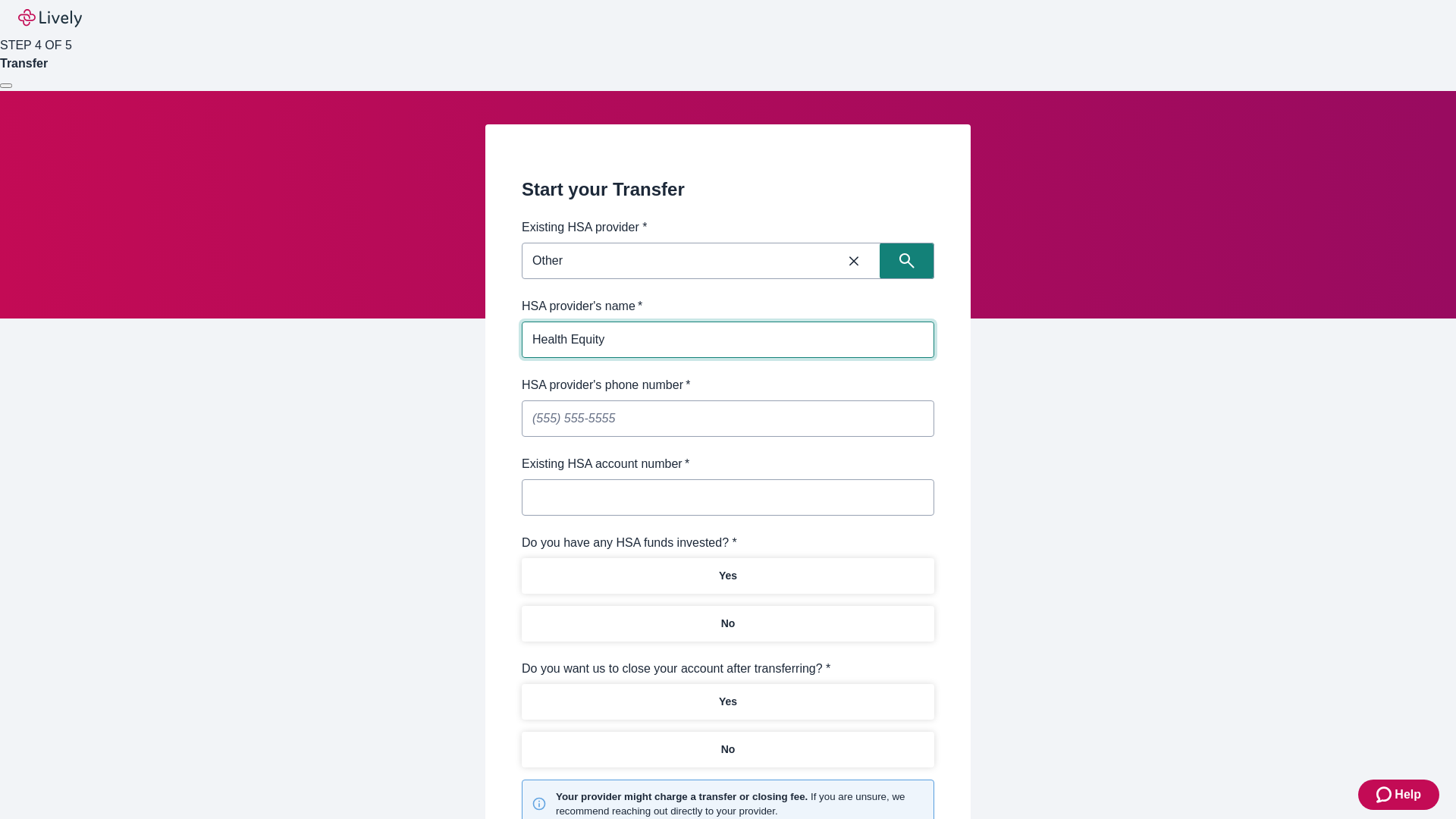
type input "Health Equity"
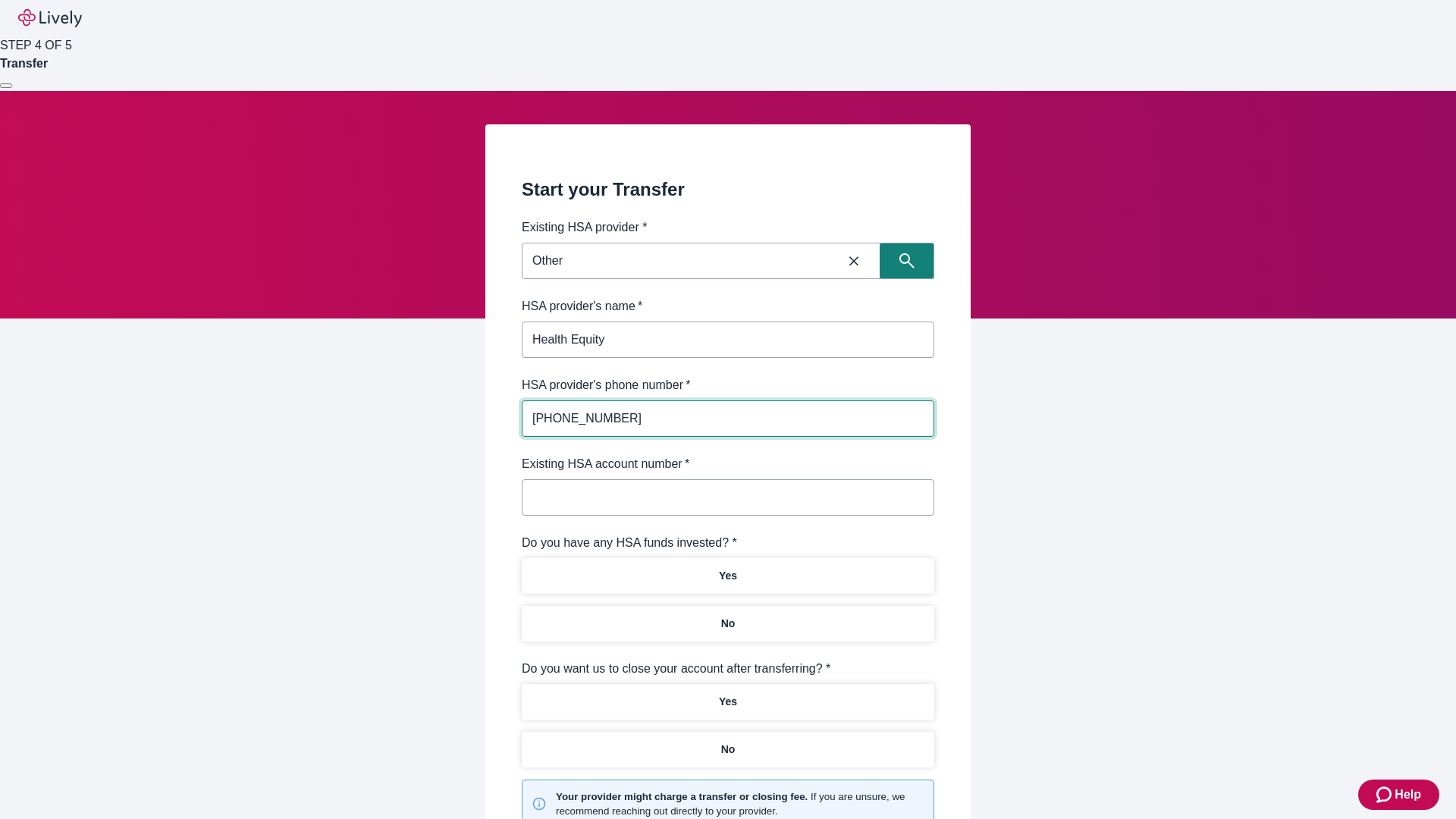
type input "[PHONE_NUMBER]"
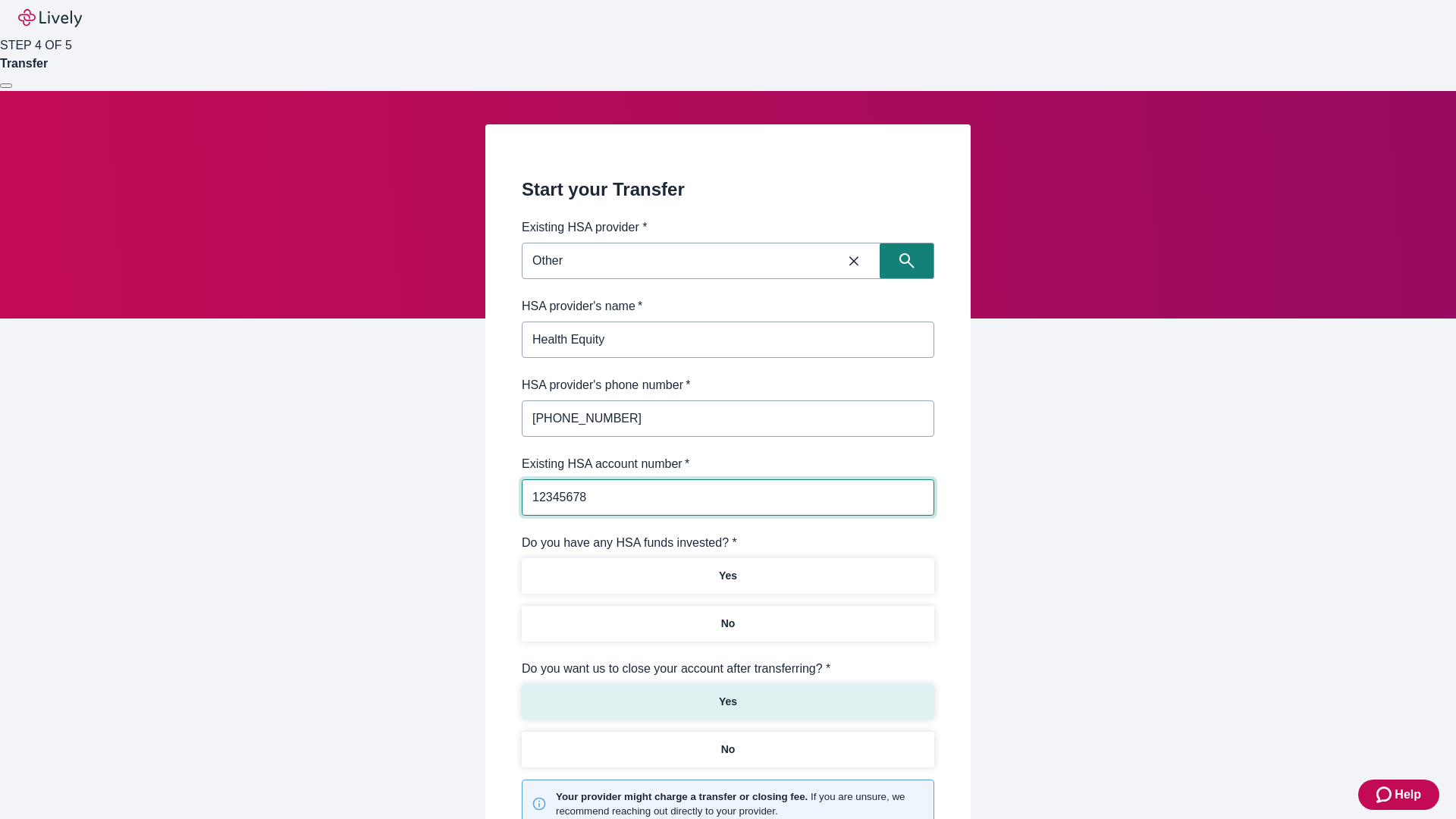
type input "12345678"
click at [727, 616] on p "No" at bounding box center [728, 624] width 14 height 16
click at [727, 694] on p "Yes" at bounding box center [728, 702] width 18 height 16
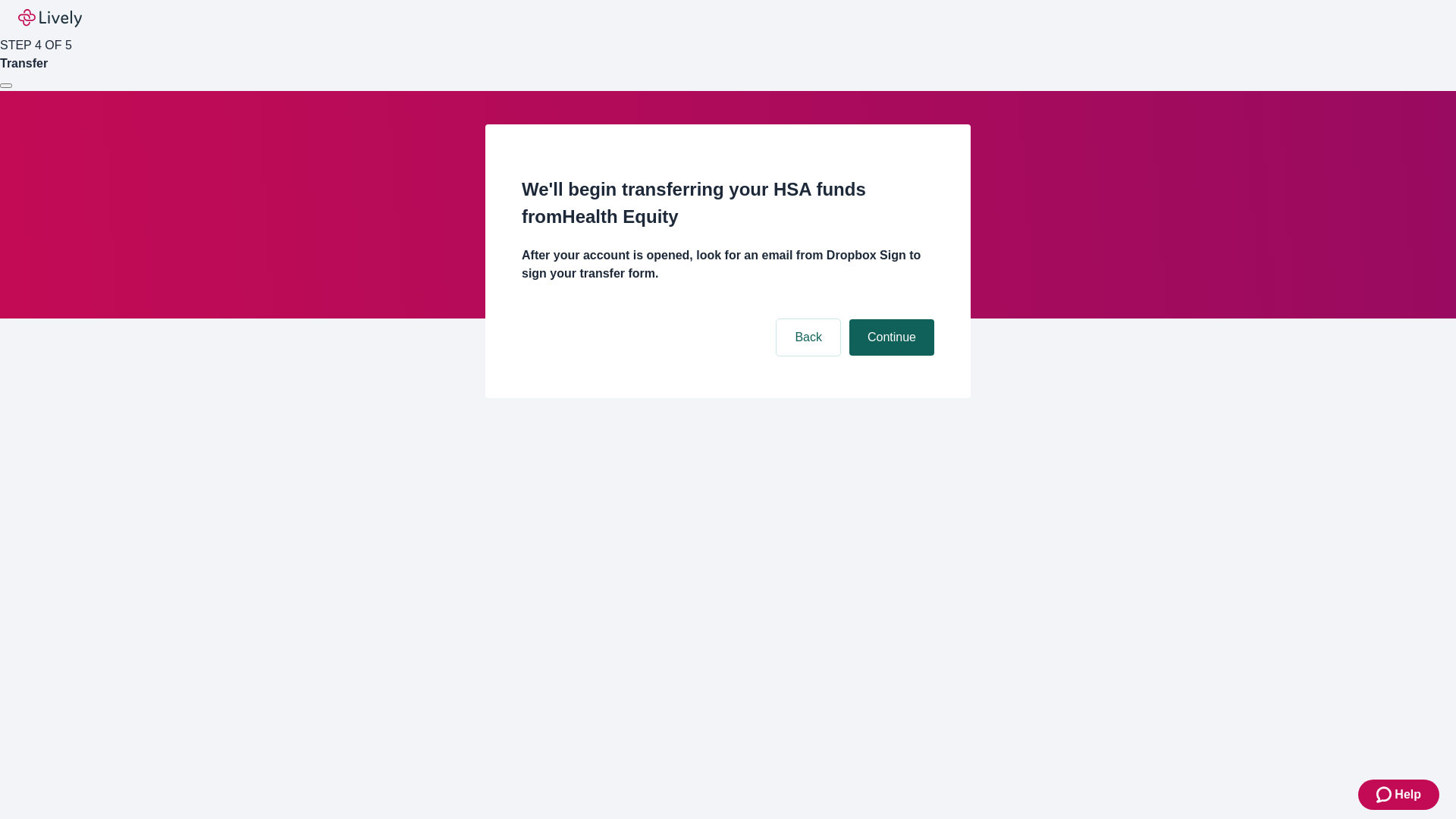
click at [889, 320] on button "Continue" at bounding box center [891, 338] width 85 height 36
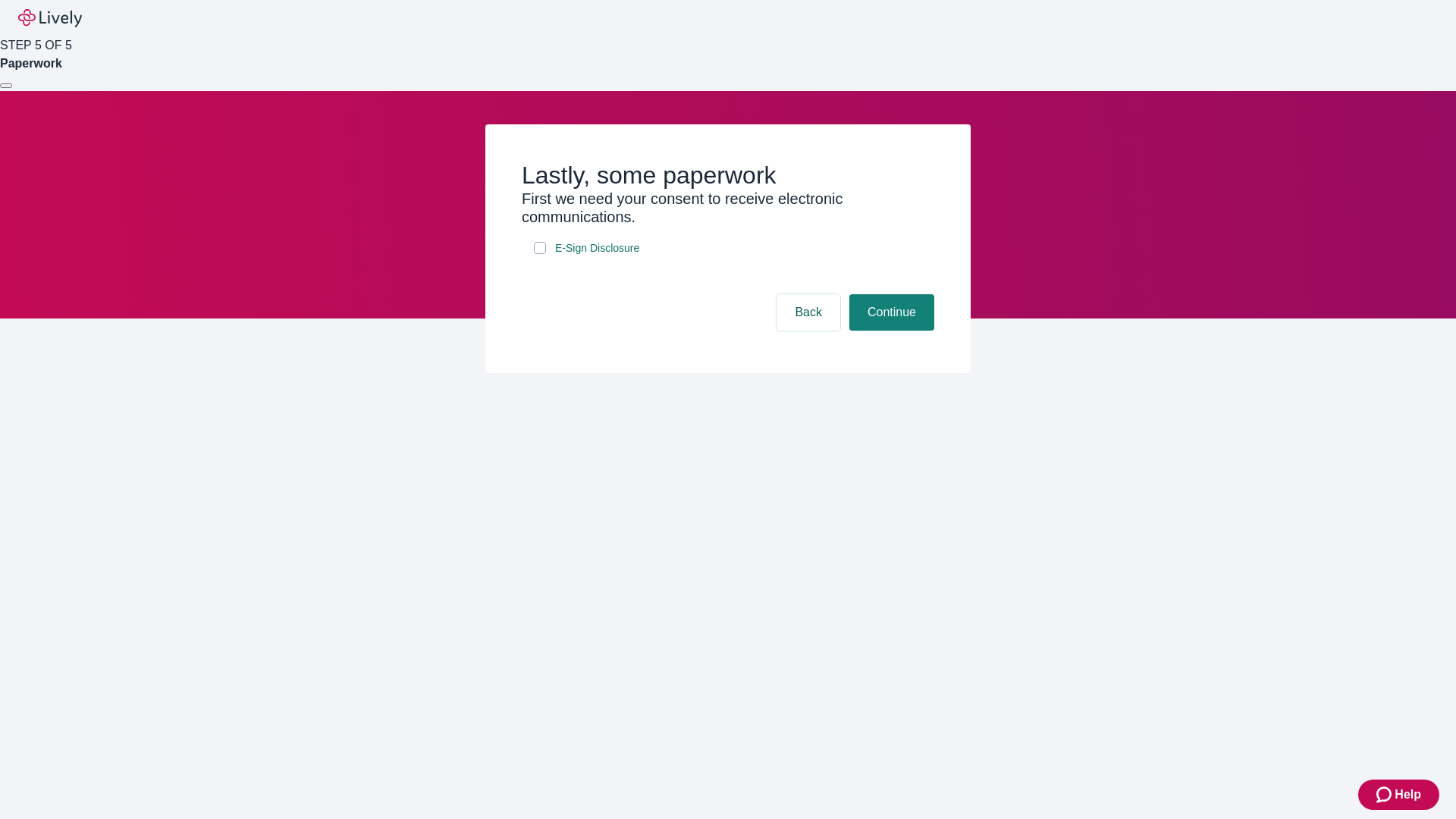
click at [540, 254] on input "E-Sign Disclosure" at bounding box center [540, 248] width 12 height 12
checkbox input "true"
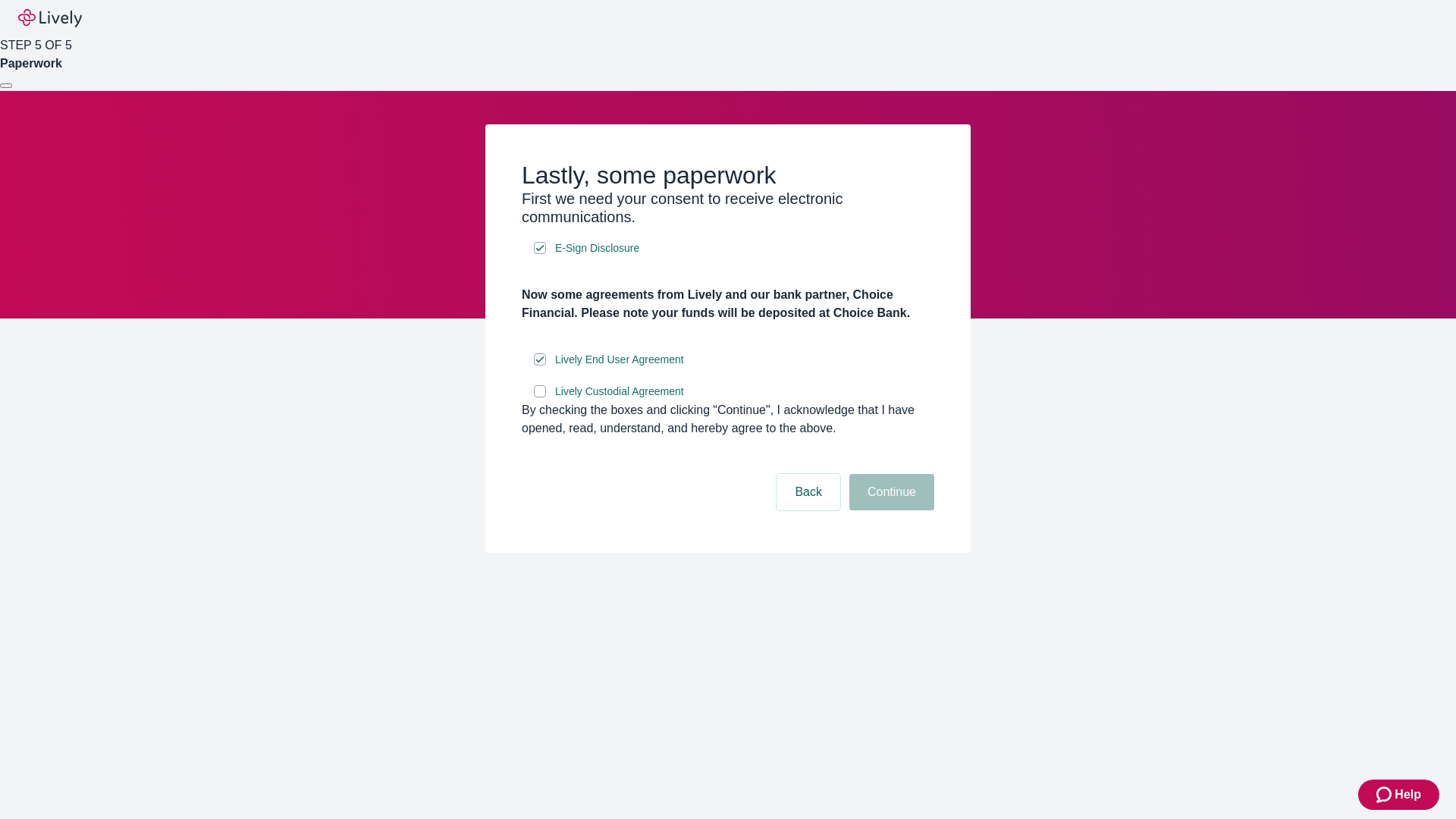
click at [540, 397] on input "Lively Custodial Agreement" at bounding box center [540, 391] width 12 height 12
checkbox input "true"
click at [889, 510] on button "Continue" at bounding box center [891, 492] width 85 height 36
